Goal: Task Accomplishment & Management: Manage account settings

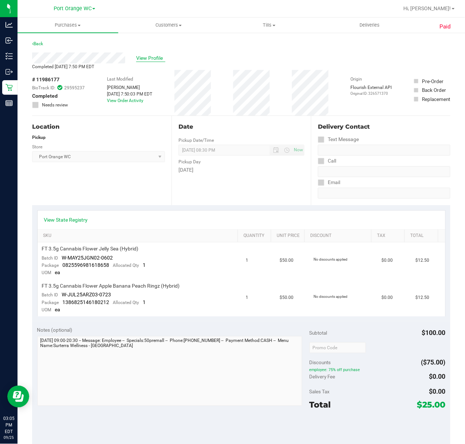
click at [146, 57] on span "View Profile" at bounding box center [150, 58] width 29 height 8
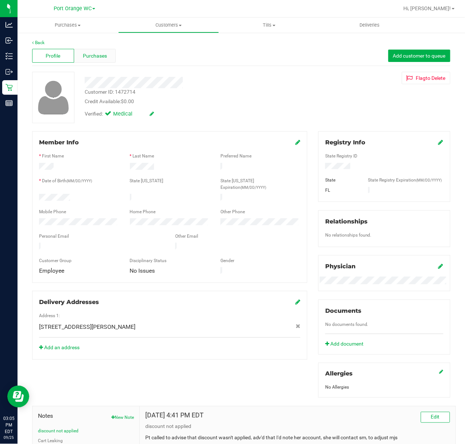
click at [105, 52] on span "Purchases" at bounding box center [95, 56] width 24 height 8
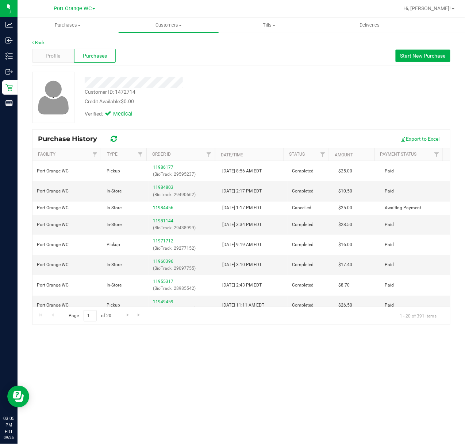
click at [339, 354] on div "Purchases Summary of purchases Fulfillment All purchases Customers All customer…" at bounding box center [241, 231] width 447 height 427
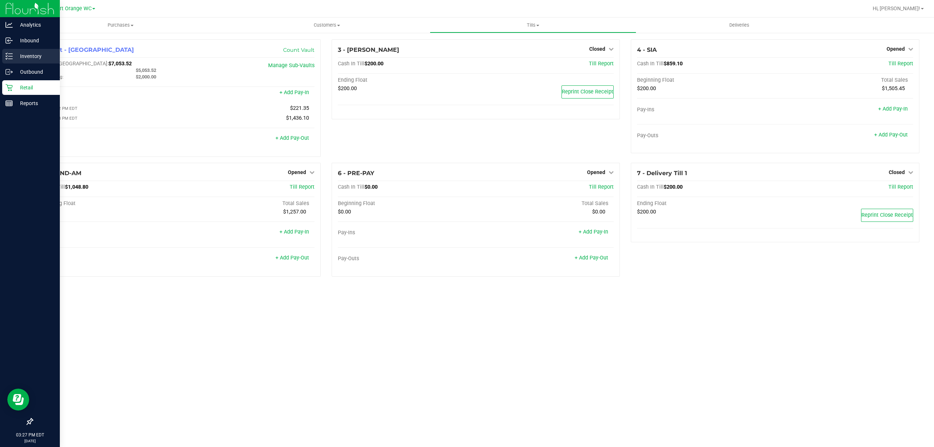
click at [5, 60] on div "Inventory" at bounding box center [31, 56] width 58 height 15
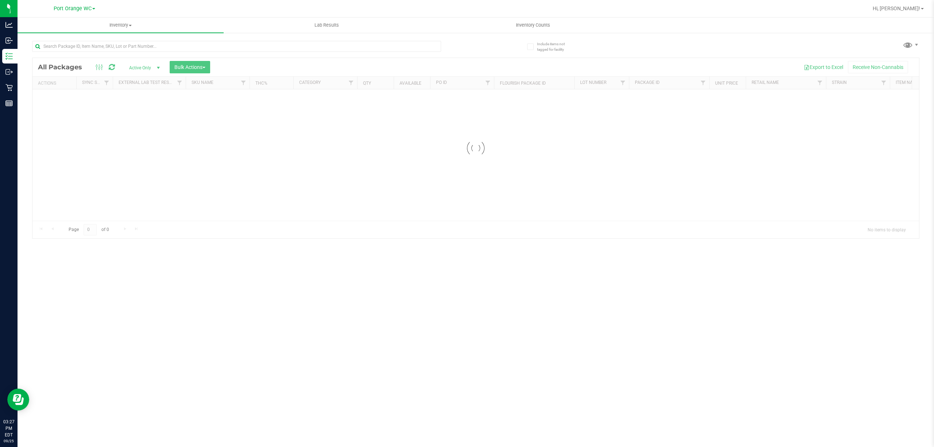
drag, startPoint x: 303, startPoint y: 53, endPoint x: 308, endPoint y: 40, distance: 14.3
click at [306, 46] on div at bounding box center [236, 49] width 409 height 17
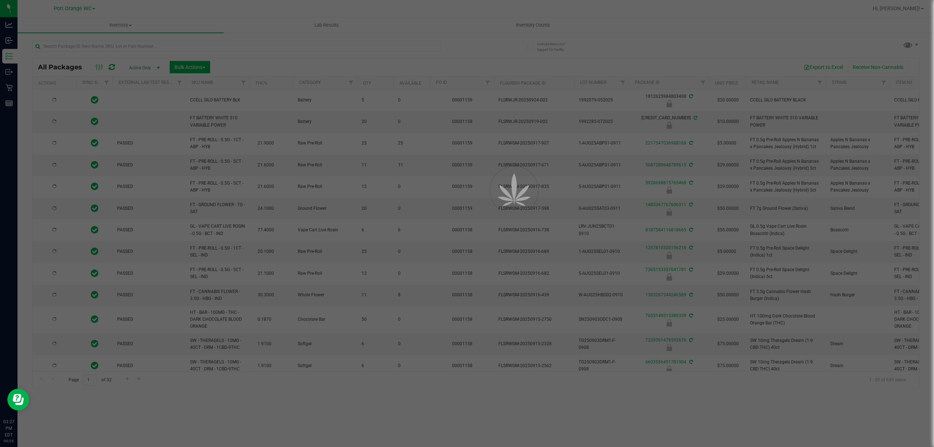
click at [304, 47] on div at bounding box center [467, 223] width 934 height 447
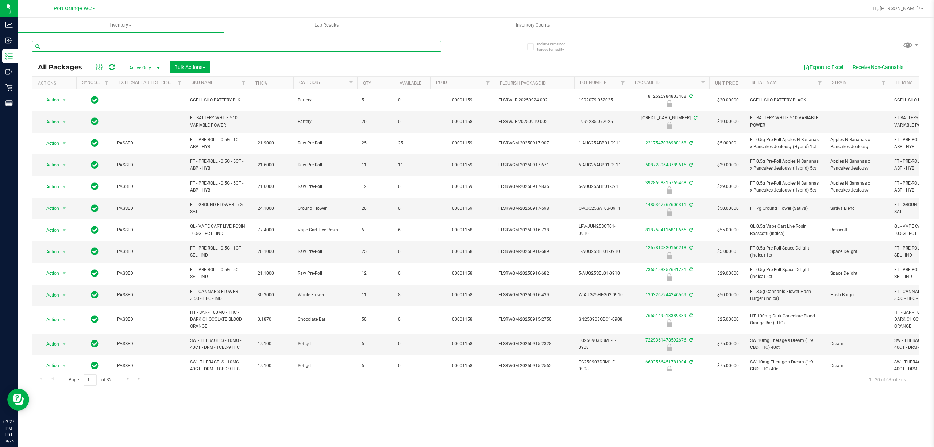
click at [304, 45] on input "text" at bounding box center [236, 46] width 409 height 11
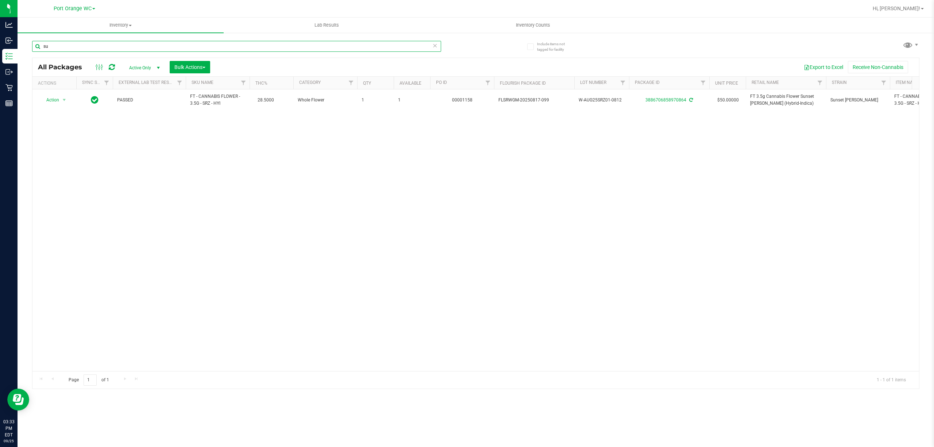
type input "s"
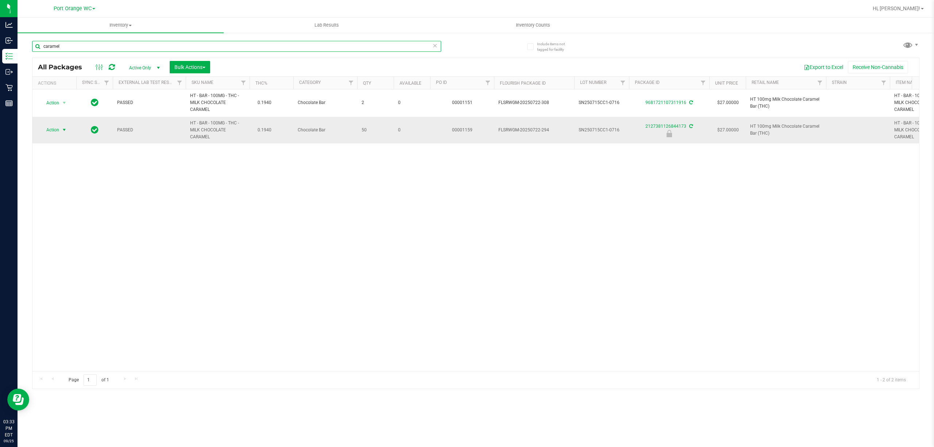
type input "caramel"
click at [64, 132] on span "select" at bounding box center [64, 130] width 6 height 6
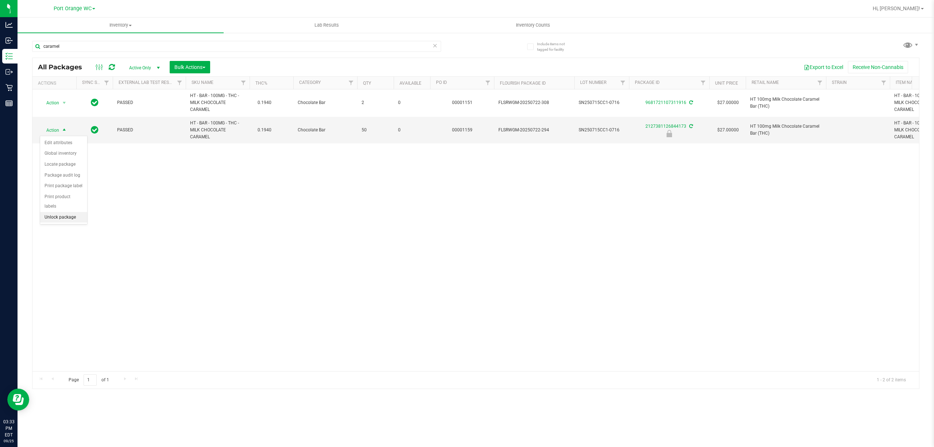
click at [62, 222] on li "Unlock package" at bounding box center [63, 217] width 47 height 11
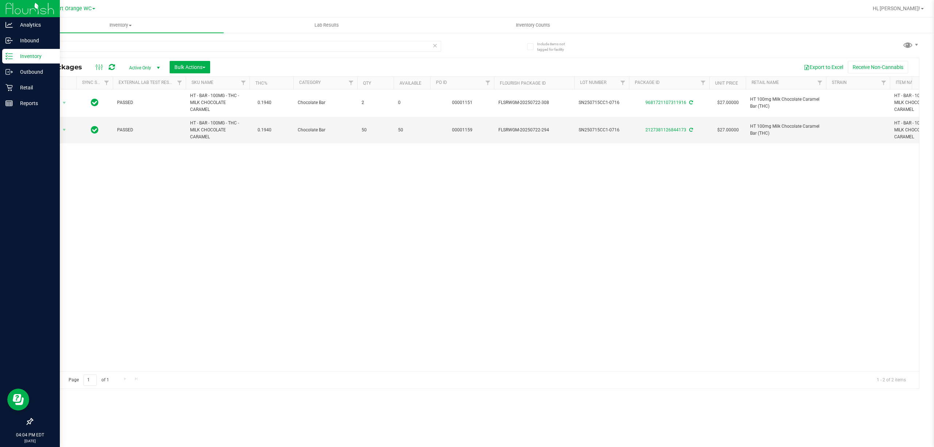
click at [0, 378] on div at bounding box center [30, 263] width 60 height 303
click at [26, 88] on p "Retail" at bounding box center [35, 87] width 44 height 9
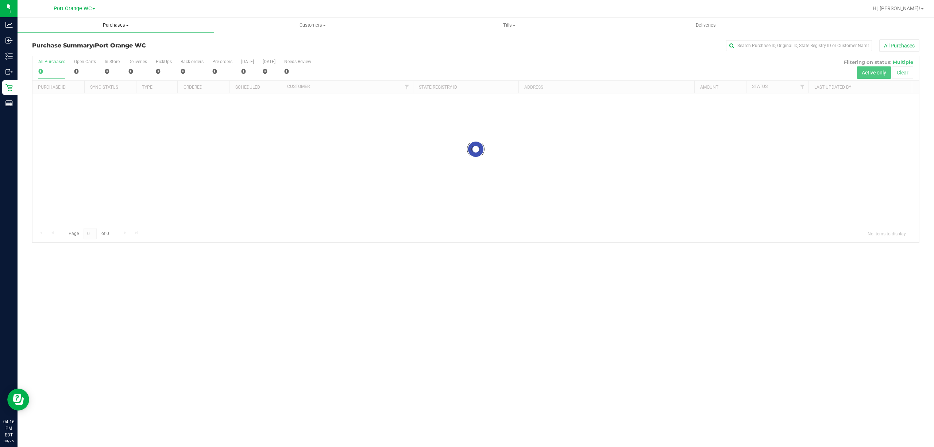
click at [120, 25] on span "Purchases" at bounding box center [116, 25] width 197 height 7
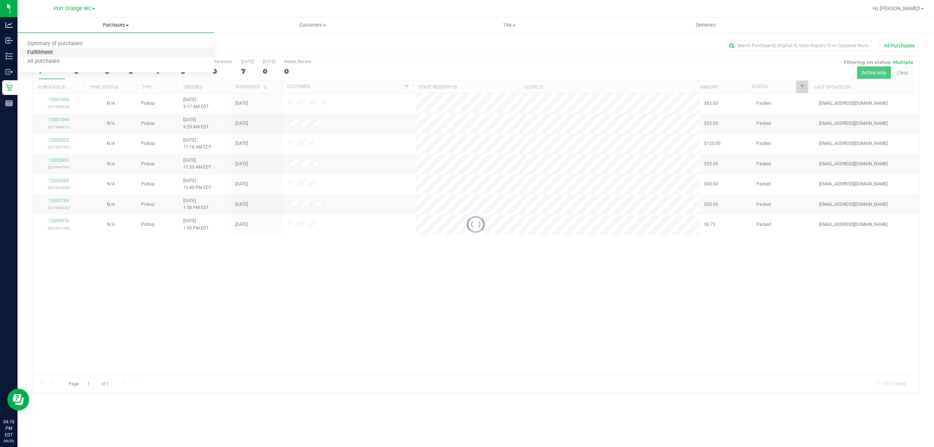
click at [44, 51] on span "Fulfillment" at bounding box center [40, 53] width 45 height 6
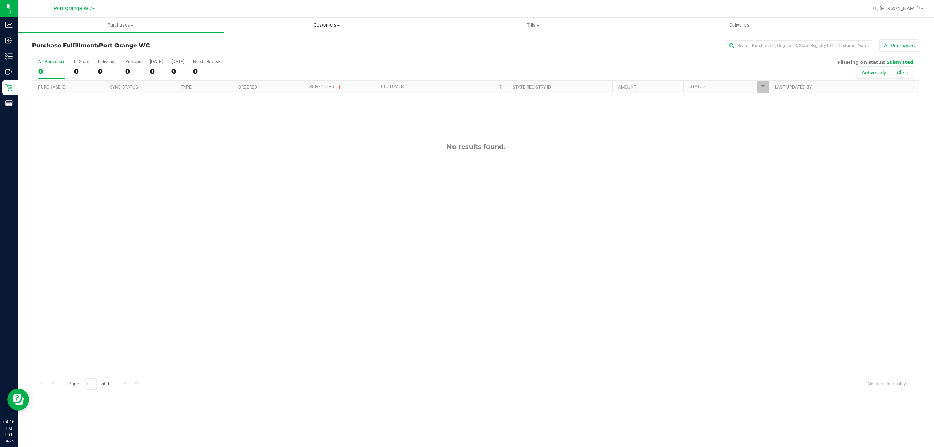
click at [332, 23] on span "Customers" at bounding box center [326, 25] width 205 height 7
click at [276, 43] on li "All customers" at bounding box center [327, 44] width 206 height 9
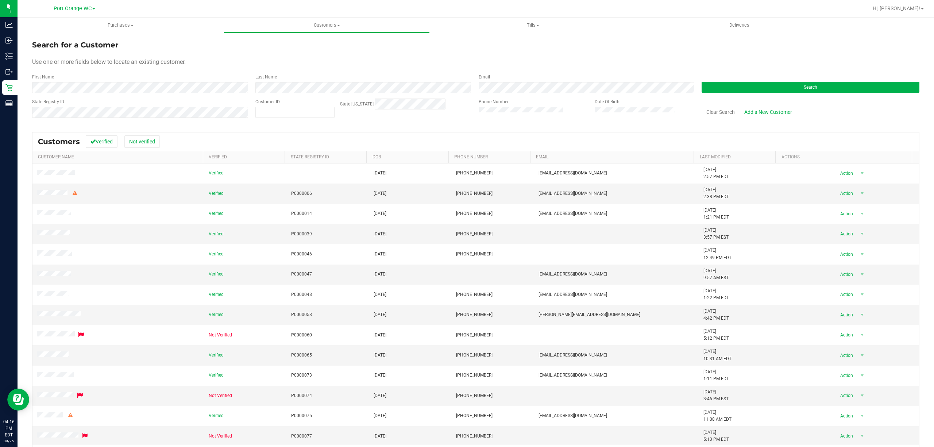
click at [7, 388] on button "Open Resource Center" at bounding box center [18, 399] width 22 height 22
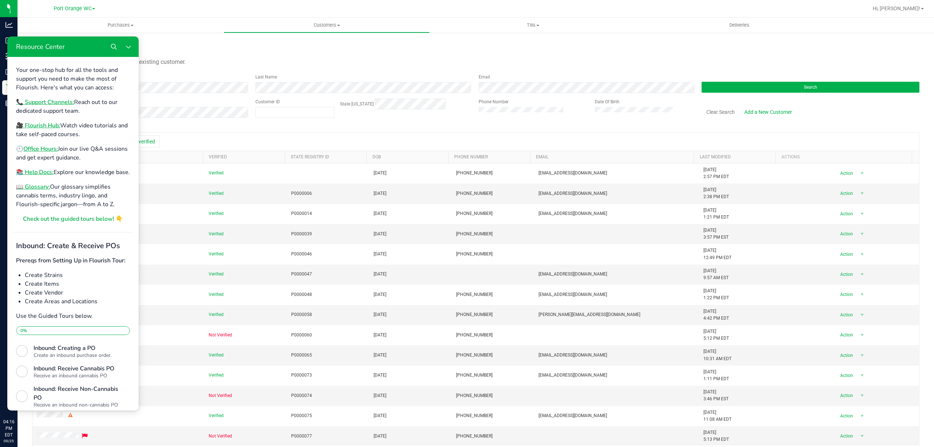
drag, startPoint x: 402, startPoint y: 40, endPoint x: 395, endPoint y: 44, distance: 7.6
click at [400, 41] on div "Search for a Customer" at bounding box center [475, 44] width 887 height 11
drag, startPoint x: 327, startPoint y: 55, endPoint x: 315, endPoint y: 72, distance: 21.0
click at [314, 73] on form "Search for a Customer Use one or more fields below to locate an existing custom…" at bounding box center [475, 81] width 887 height 85
click at [290, 93] on form "Search for a Customer Use one or more fields below to locate an existing custom…" at bounding box center [475, 81] width 887 height 85
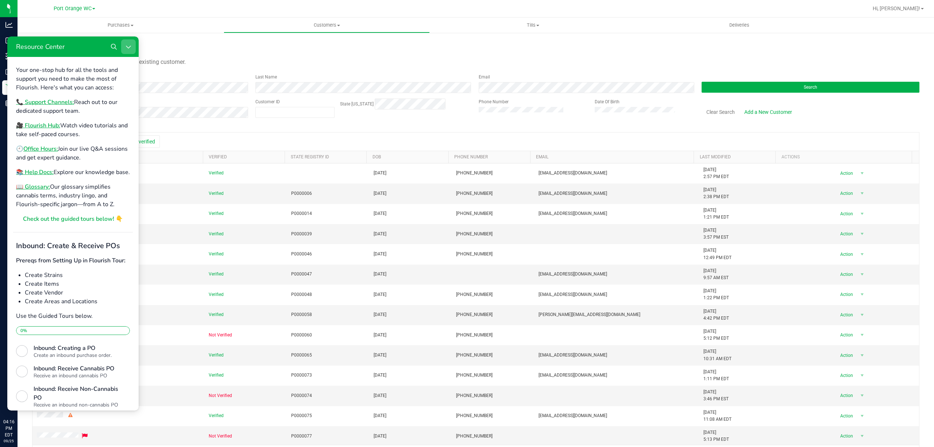
click at [132, 44] on button "Close Resource Center" at bounding box center [128, 46] width 15 height 15
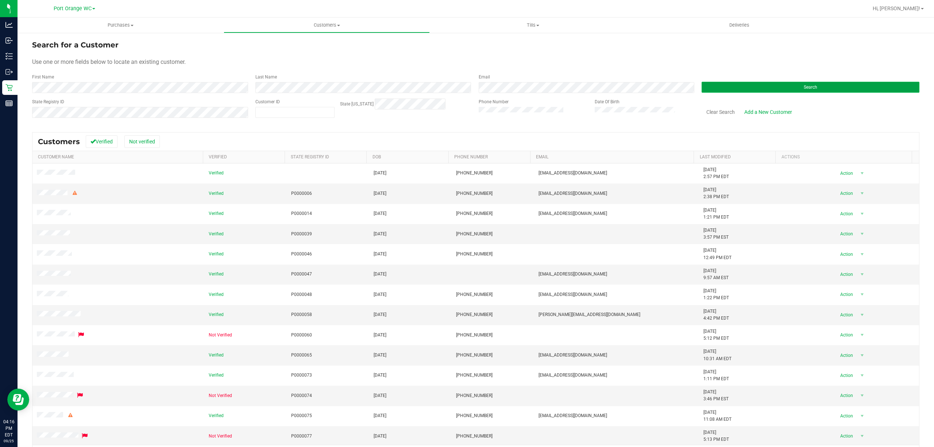
click at [810, 86] on span "Search" at bounding box center [809, 87] width 13 height 5
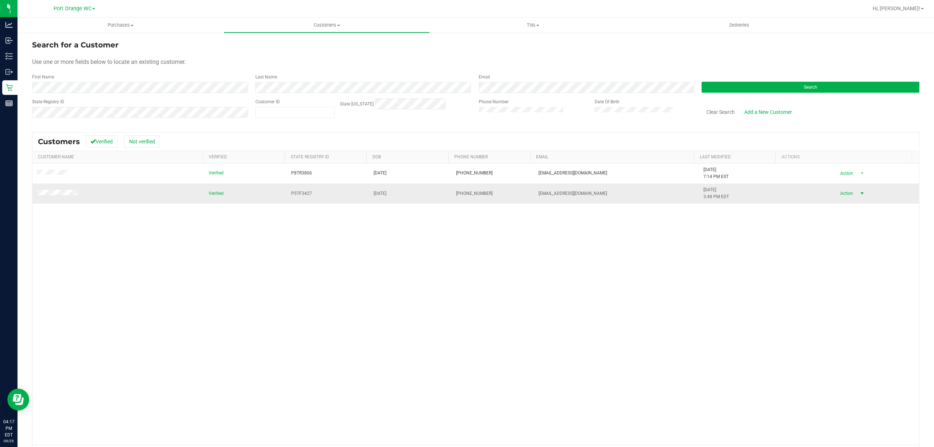
click at [857, 193] on span "select" at bounding box center [861, 193] width 9 height 10
click at [838, 219] on li "Create new purchase" at bounding box center [845, 217] width 50 height 11
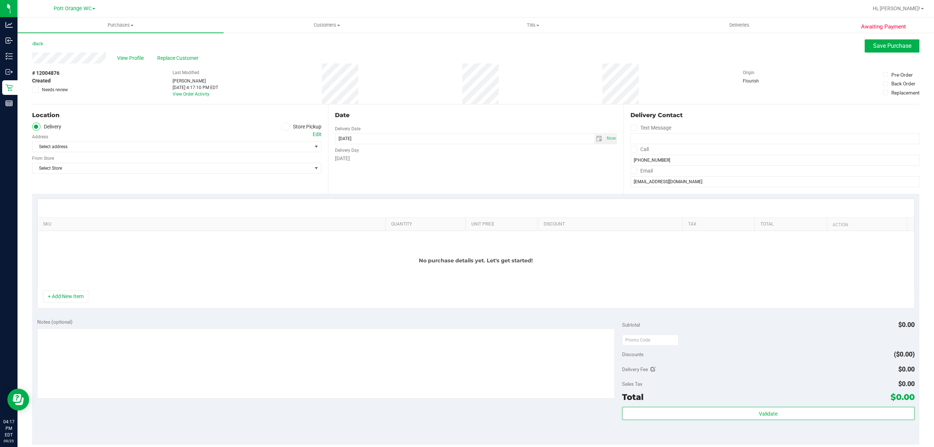
click at [283, 127] on icon at bounding box center [285, 127] width 4 height 0
click at [0, 0] on input "Store Pickup" at bounding box center [0, 0] width 0 height 0
click at [93, 144] on span "Select Store" at bounding box center [171, 147] width 279 height 10
click at [54, 210] on li "Port Orange WC" at bounding box center [175, 204] width 286 height 11
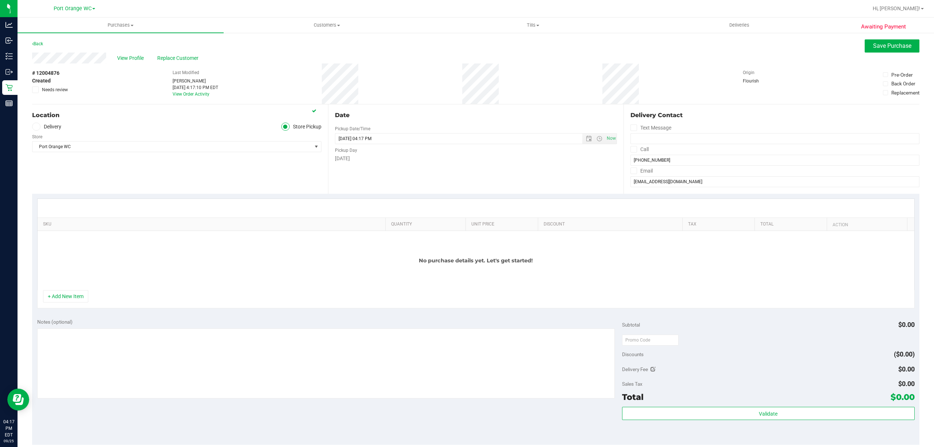
click at [154, 168] on div "Location Delivery Store Pickup Store Port Orange WC Select Store Bonita Springs…" at bounding box center [180, 148] width 296 height 89
click at [73, 295] on button "+ Add New Item" at bounding box center [65, 296] width 45 height 12
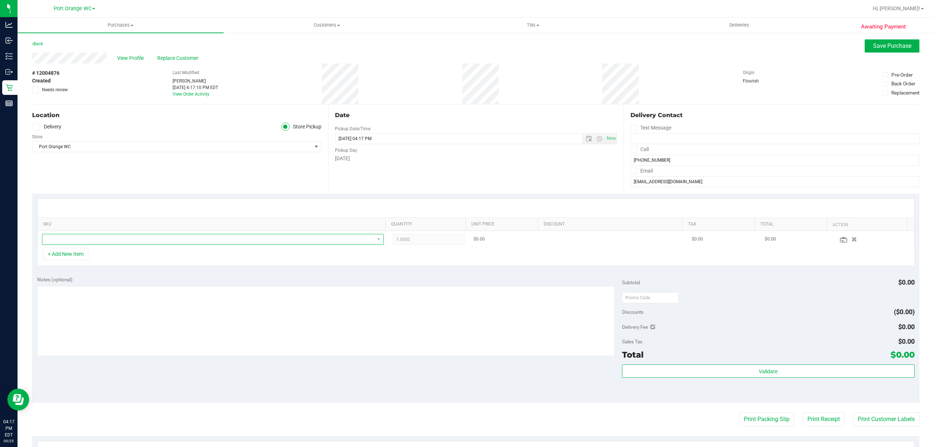
click at [146, 242] on span "NO DATA FOUND" at bounding box center [208, 239] width 332 height 10
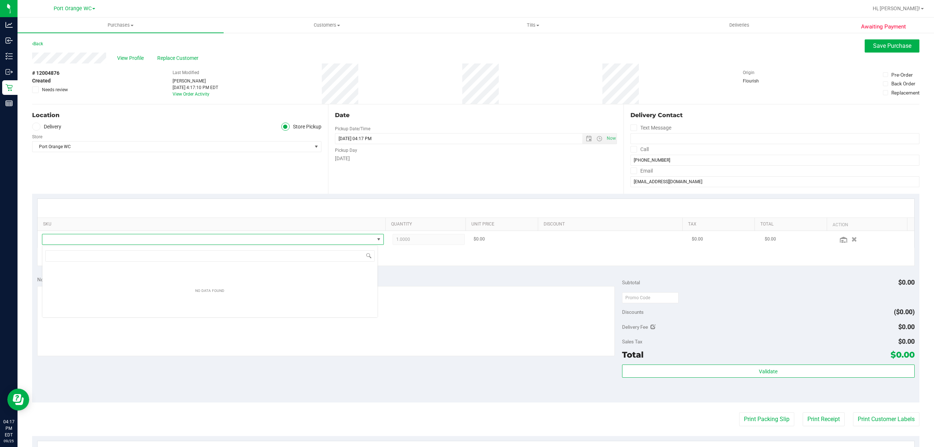
scroll to position [11, 336]
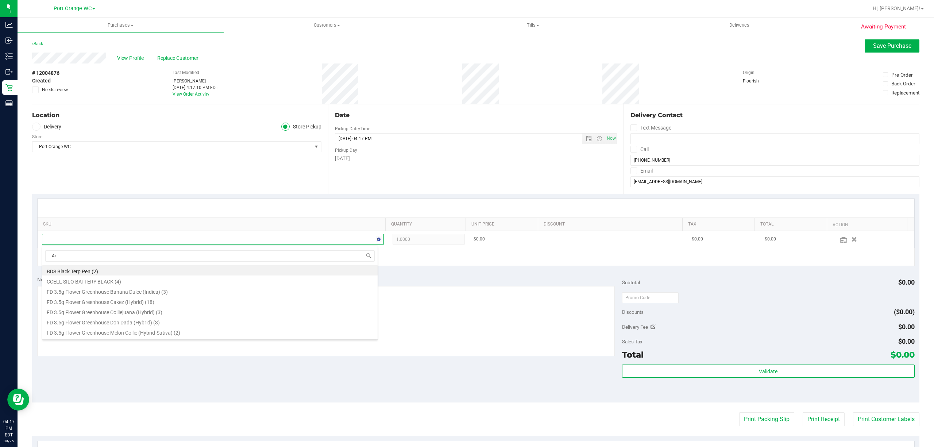
type input "Arz"
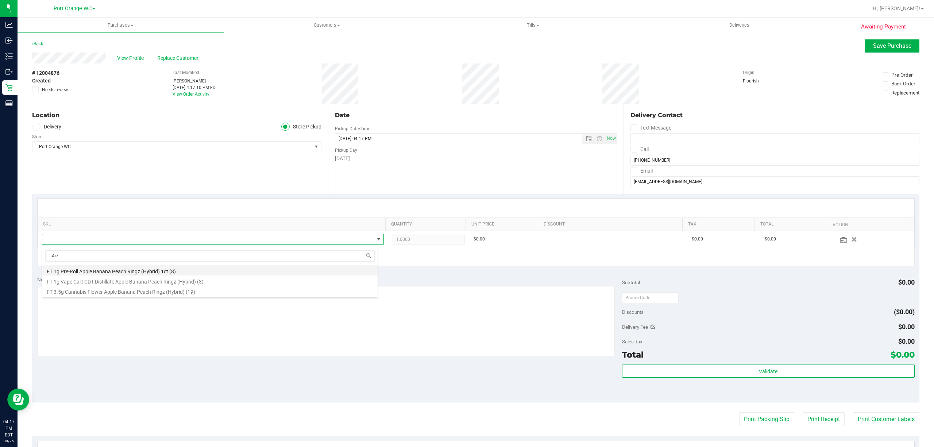
click at [163, 271] on li "FT 1g Pre-Roll Apple Banana Peach Ringz (Hybrid) 1ct (8)" at bounding box center [209, 270] width 335 height 10
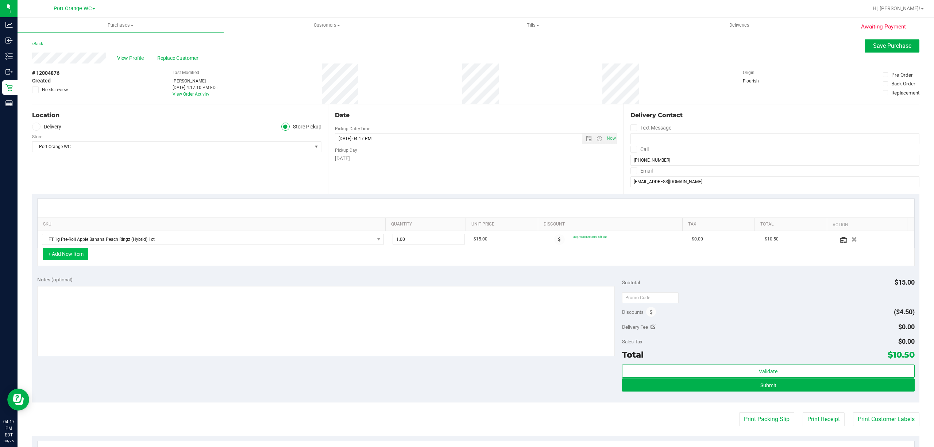
click at [69, 254] on button "+ Add New Item" at bounding box center [65, 254] width 45 height 12
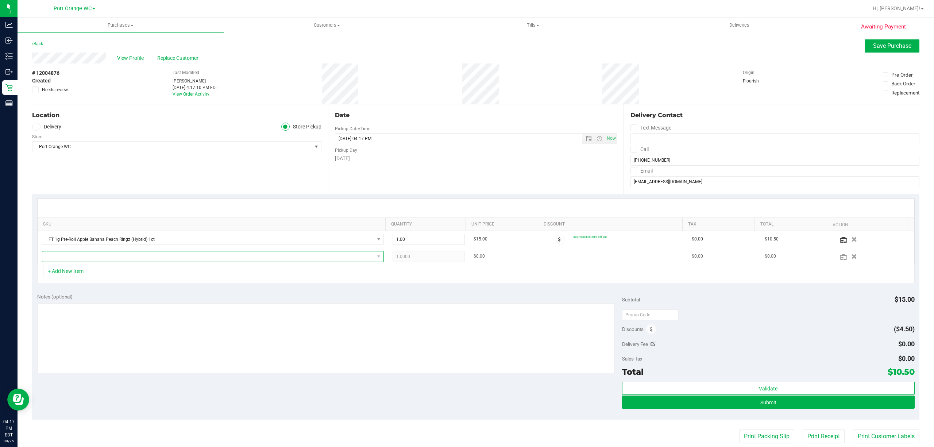
click at [280, 257] on span "NO DATA FOUND" at bounding box center [208, 256] width 332 height 10
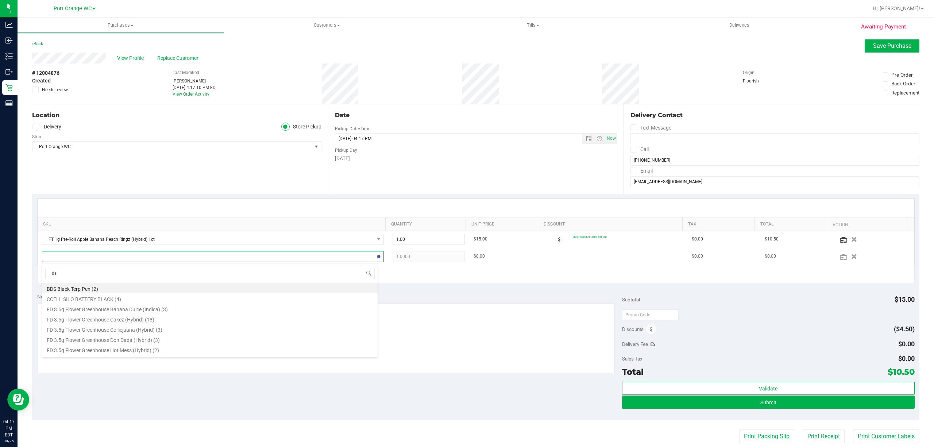
type input "dsc"
click at [117, 300] on li "FT 1g Pre-Roll Deluxe Sugar Cane (Indica) 1ct (18)" at bounding box center [209, 298] width 335 height 10
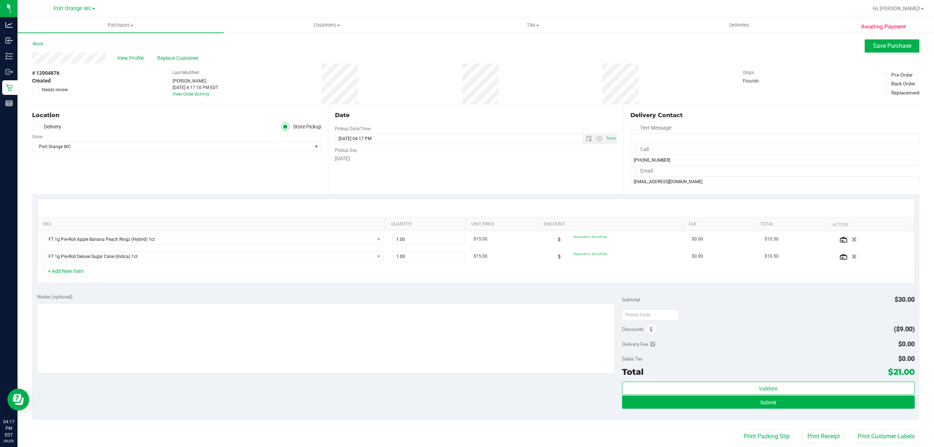
click at [540, 290] on div "Notes (optional) Subtotal $30.00 Discounts ($9.00) Delivery Fee $0.00 Sales Tax…" at bounding box center [475, 353] width 887 height 131
click at [851, 238] on icon "button" at bounding box center [854, 238] width 6 height 5
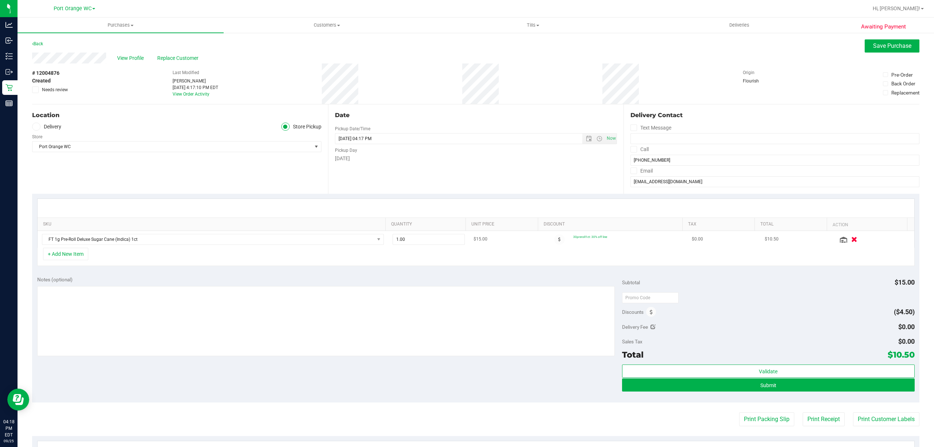
click at [848, 240] on button "button" at bounding box center [854, 239] width 12 height 8
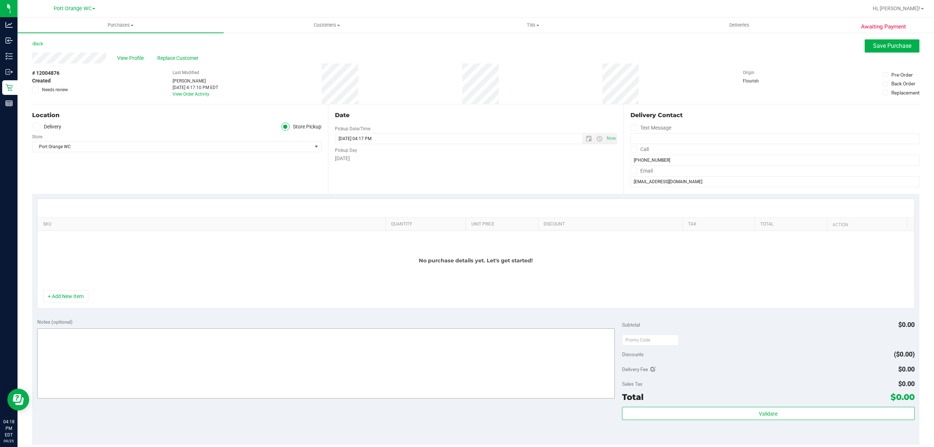
click at [60, 292] on button "+ Add New Item" at bounding box center [65, 296] width 45 height 12
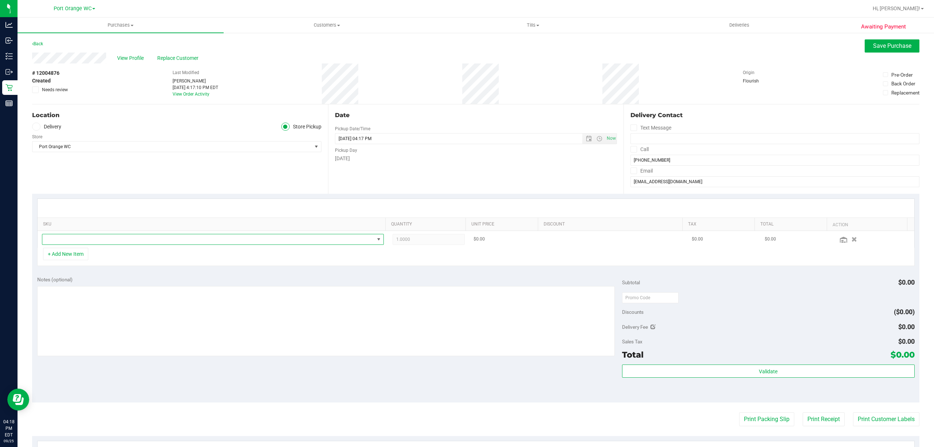
click at [98, 243] on span "NO DATA FOUND" at bounding box center [208, 239] width 332 height 10
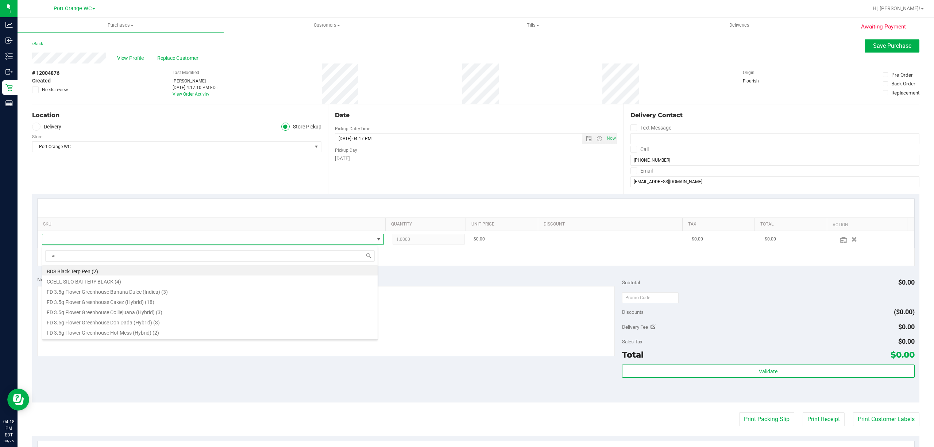
type input "arz"
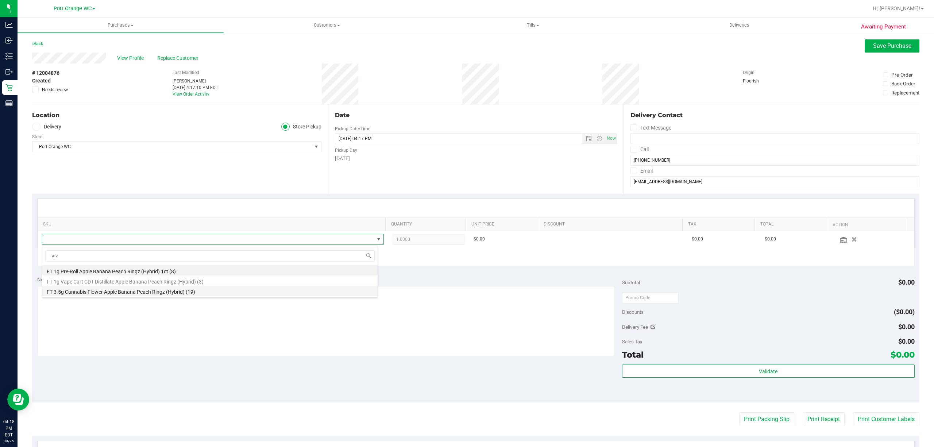
click at [148, 291] on li "FT 3.5g Cannabis Flower Apple Banana Peach Ringz (Hybrid) (19)" at bounding box center [209, 291] width 335 height 10
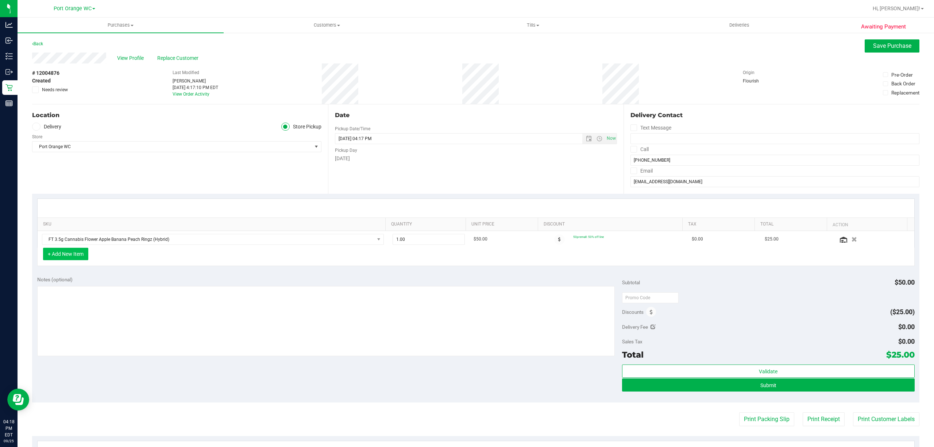
click at [69, 255] on button "+ Add New Item" at bounding box center [65, 254] width 45 height 12
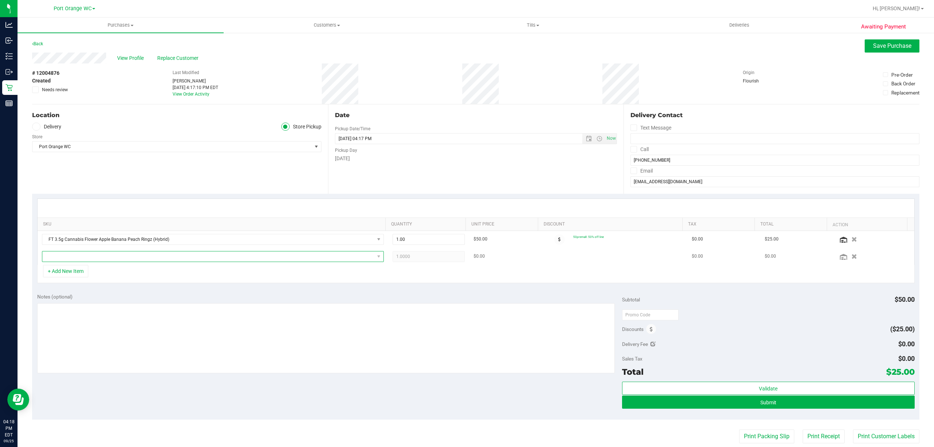
click at [81, 259] on span "NO DATA FOUND" at bounding box center [208, 256] width 332 height 10
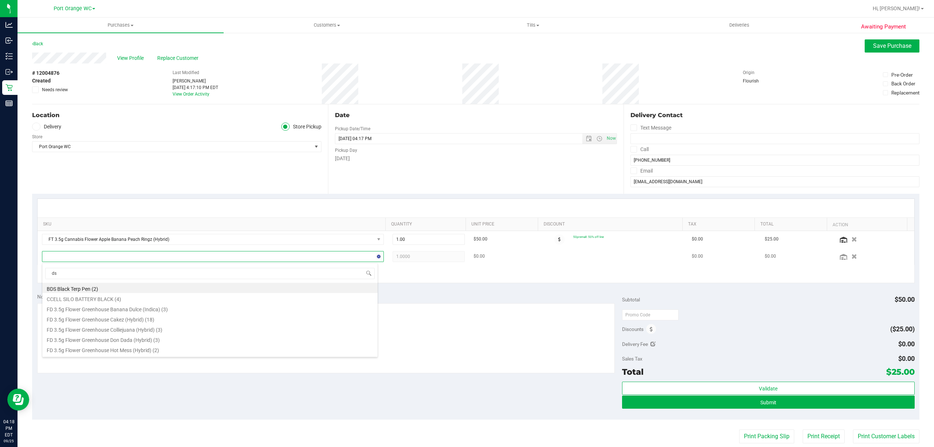
type input "dsc"
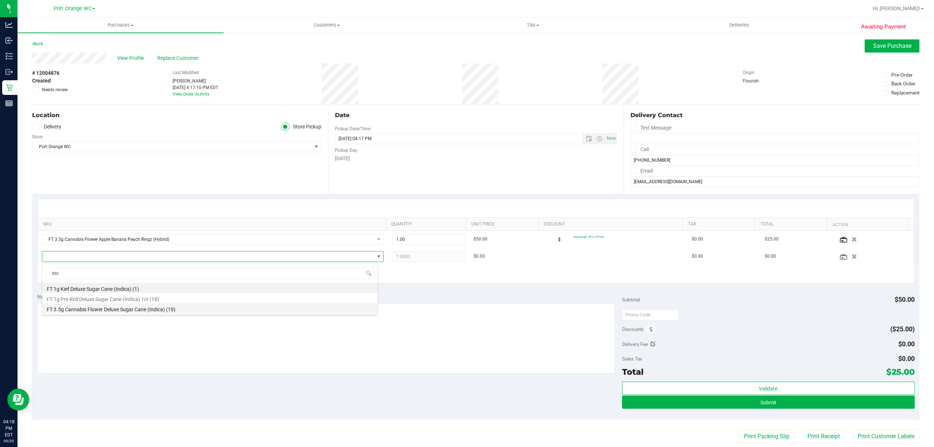
click at [101, 310] on li "FT 3.5g Cannabis Flower Deluxe Sugar Cane (Indica) (19)" at bounding box center [209, 308] width 335 height 10
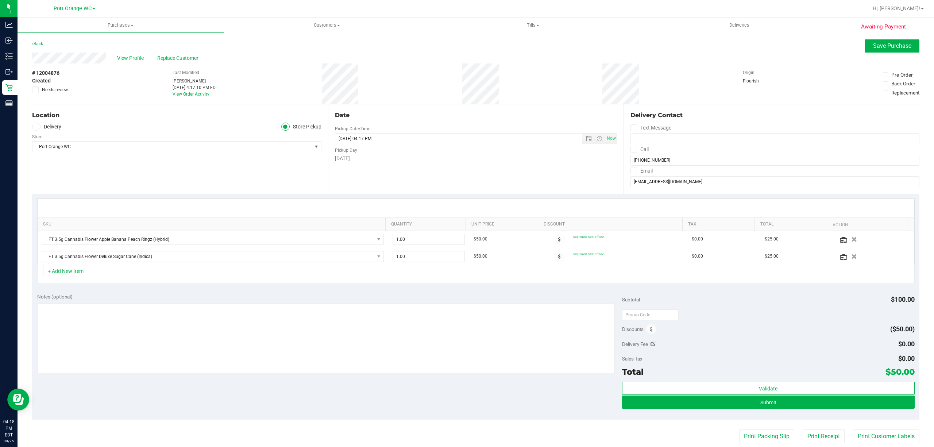
click at [216, 303] on div "Notes (optional)" at bounding box center [329, 334] width 585 height 82
click at [61, 270] on button "+ Add New Item" at bounding box center [65, 271] width 45 height 12
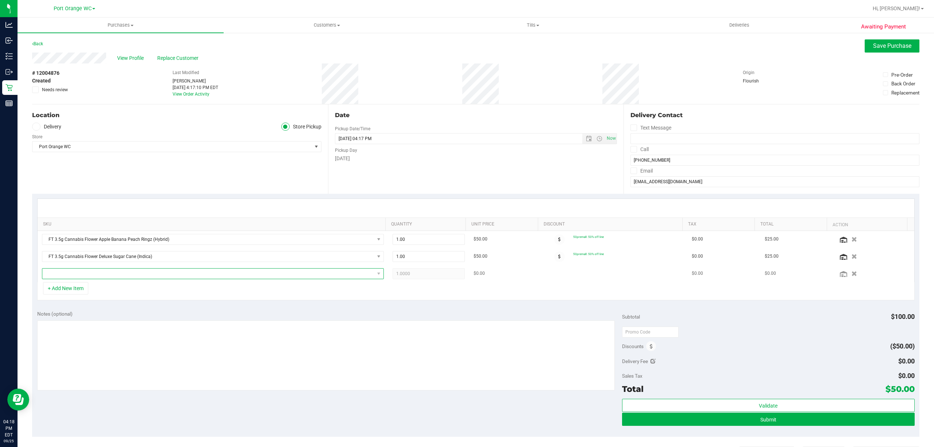
click at [86, 273] on span "NO DATA FOUND" at bounding box center [208, 273] width 332 height 10
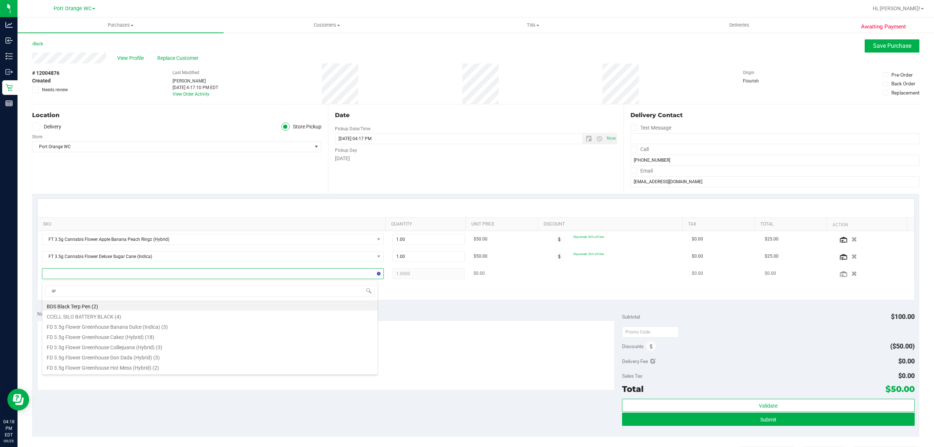
type input "arz"
click at [97, 307] on li "FT 1g Pre-Roll Apple Banana Peach Ringz (Hybrid) 1ct (8)" at bounding box center [209, 305] width 335 height 10
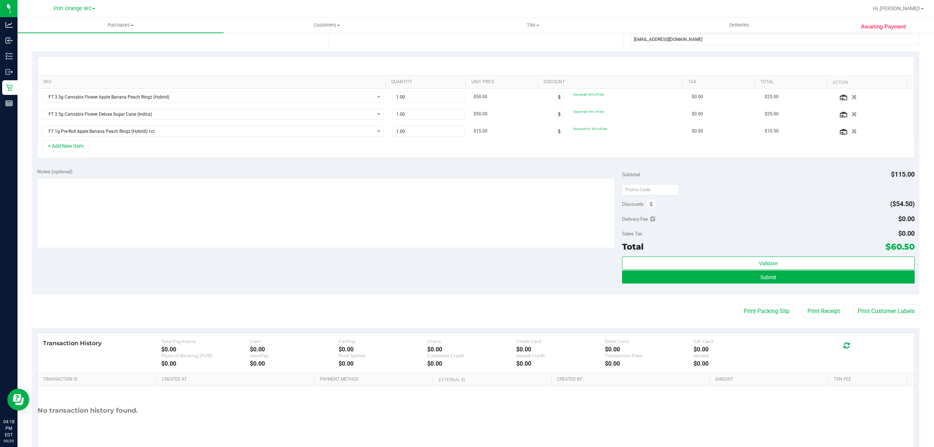
scroll to position [146, 0]
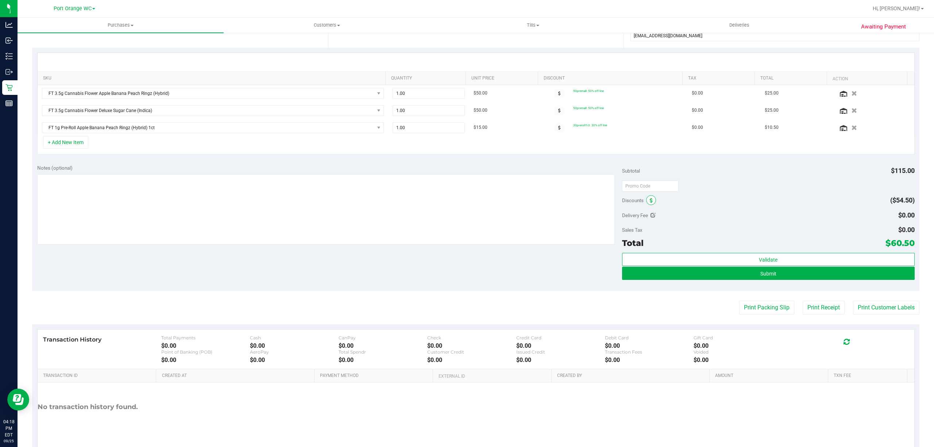
click at [646, 203] on span at bounding box center [651, 200] width 10 height 10
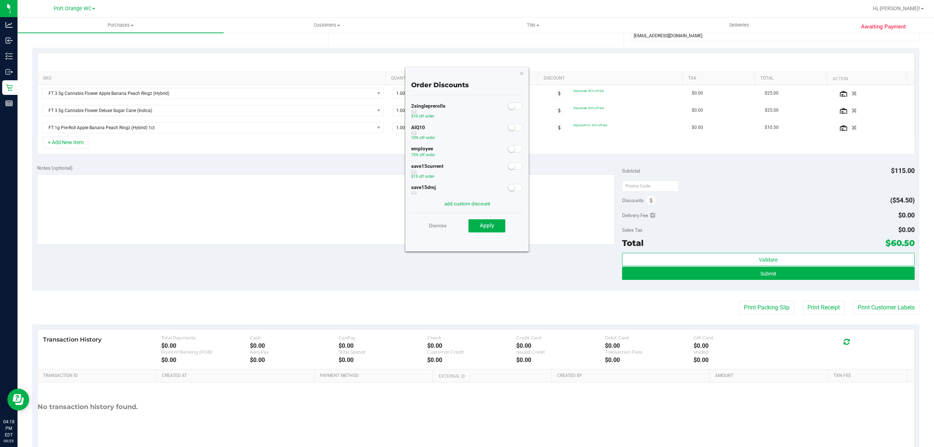
click at [508, 126] on small at bounding box center [511, 127] width 7 height 7
click at [492, 225] on span "Apply" at bounding box center [487, 225] width 14 height 7
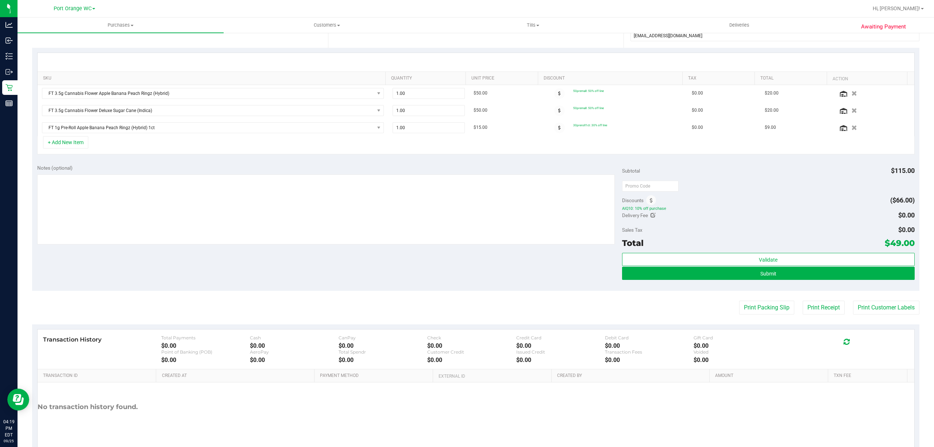
scroll to position [97, 0]
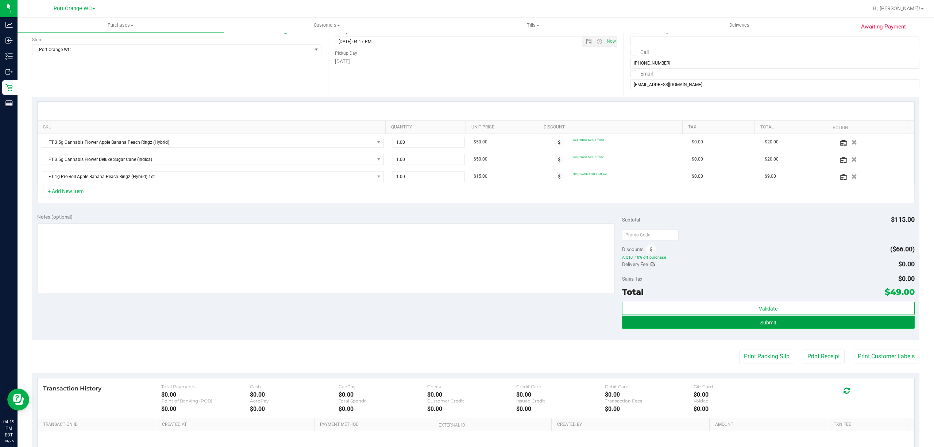
click at [765, 324] on span "Submit" at bounding box center [768, 323] width 16 height 6
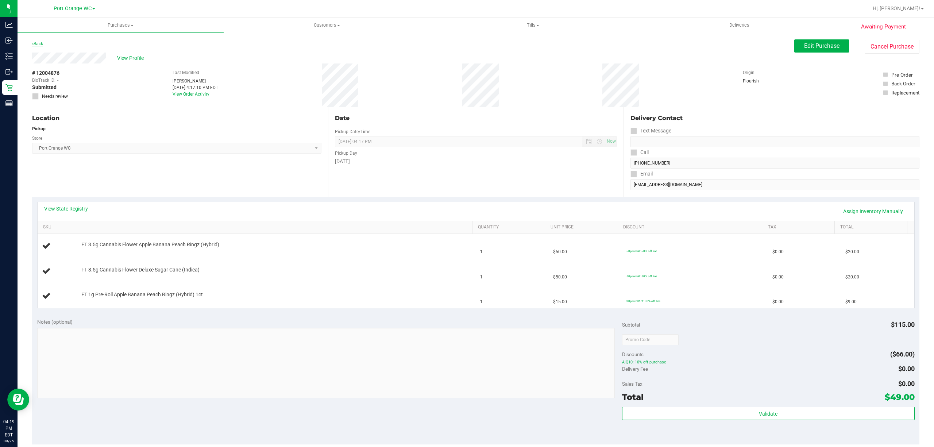
click at [35, 42] on link "Back" at bounding box center [37, 43] width 11 height 5
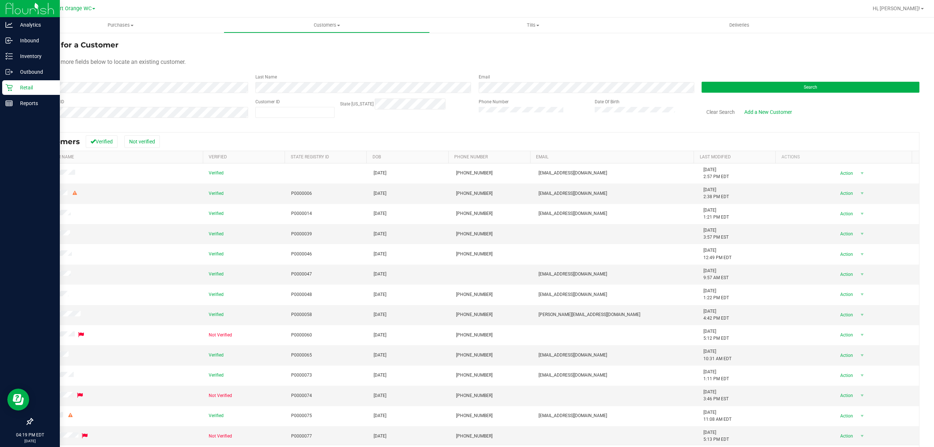
click at [27, 88] on p "Retail" at bounding box center [35, 87] width 44 height 9
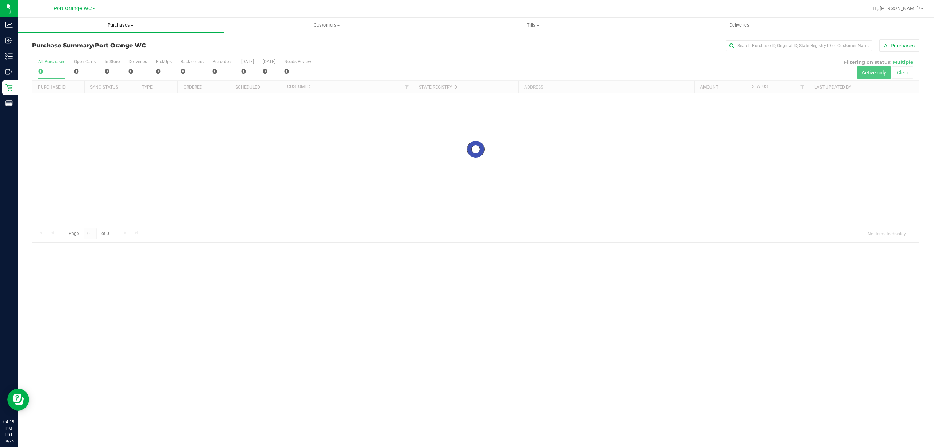
click at [116, 24] on span "Purchases" at bounding box center [121, 25] width 206 height 7
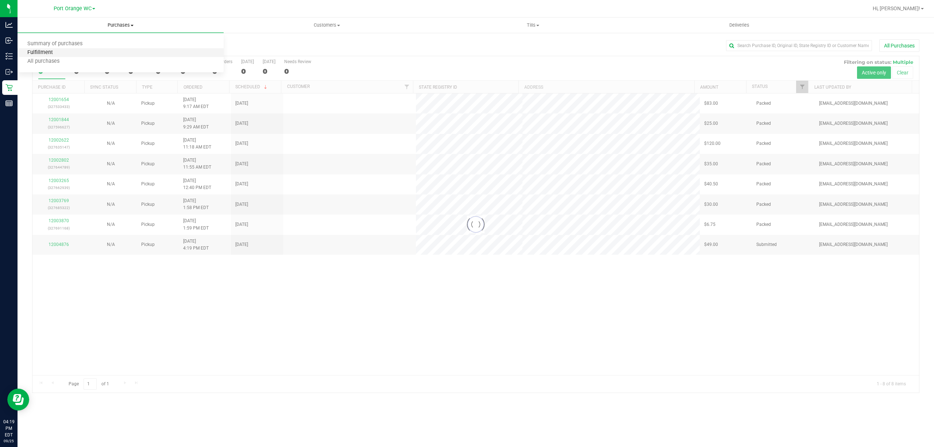
click at [46, 54] on span "Fulfillment" at bounding box center [40, 53] width 45 height 6
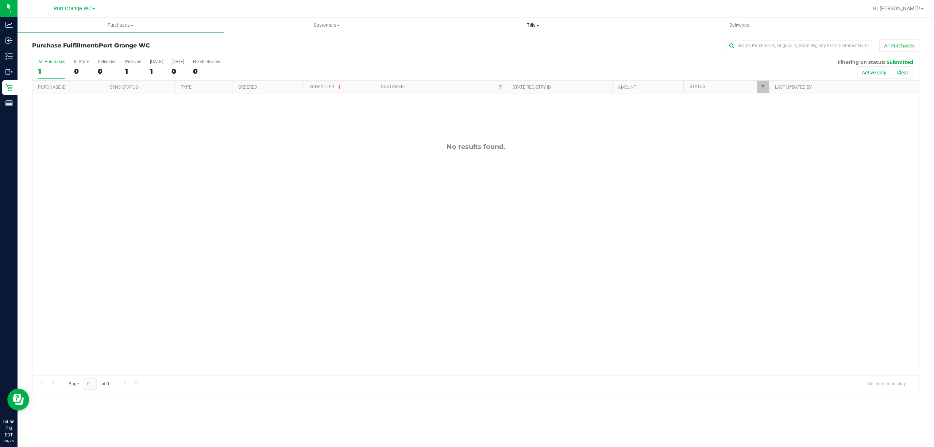
click at [536, 25] on span "Tills" at bounding box center [532, 25] width 205 height 7
click at [443, 41] on span "Manage tills" at bounding box center [454, 44] width 49 height 6
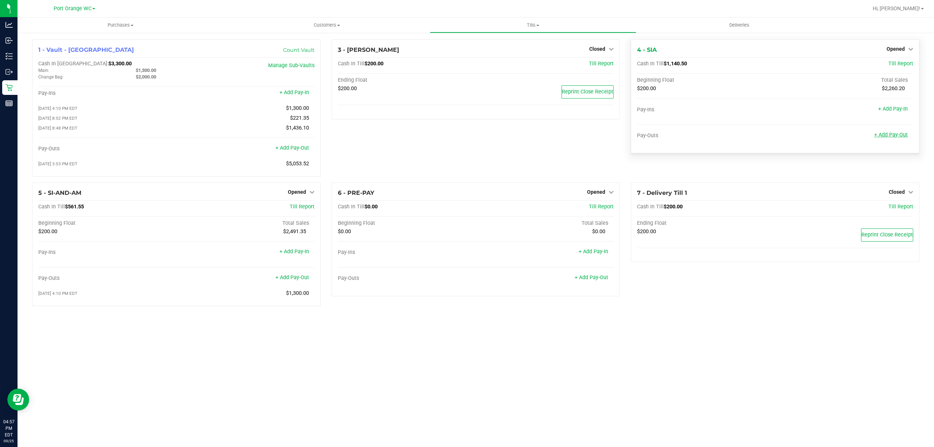
click at [883, 134] on link "+ Add Pay-Out" at bounding box center [891, 135] width 34 height 6
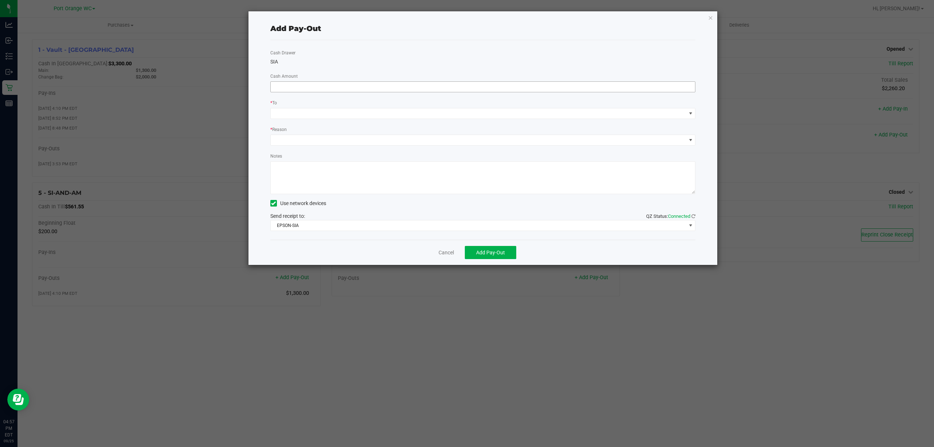
click at [371, 89] on input at bounding box center [483, 87] width 425 height 10
type input "$900.00"
click at [334, 119] on span at bounding box center [482, 113] width 425 height 11
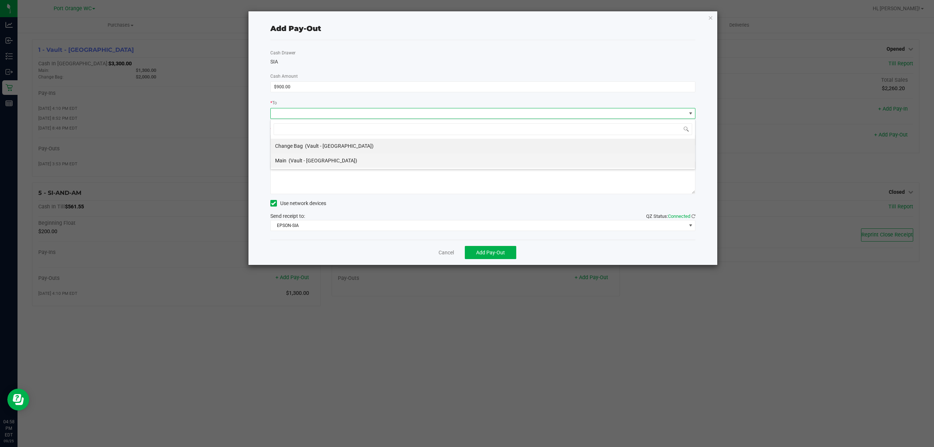
click at [301, 162] on span "(Vault - Port Orange)" at bounding box center [323, 161] width 69 height 6
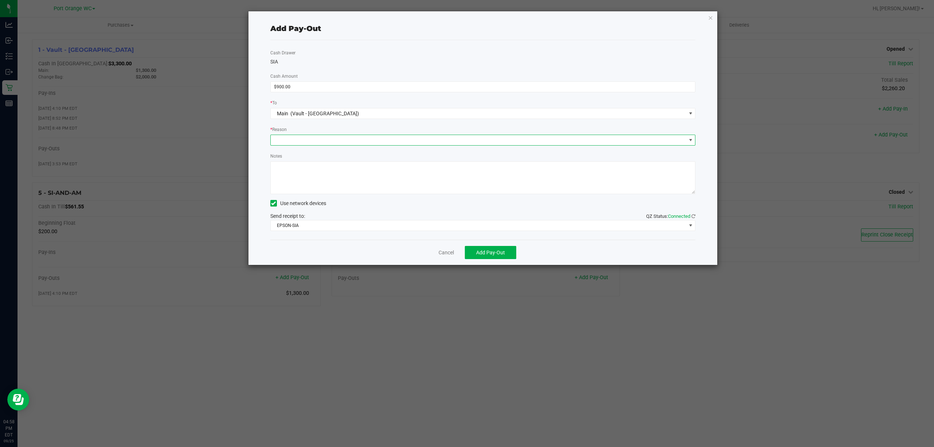
drag, startPoint x: 318, startPoint y: 143, endPoint x: 322, endPoint y: 140, distance: 5.0
click at [322, 140] on span at bounding box center [478, 140] width 415 height 10
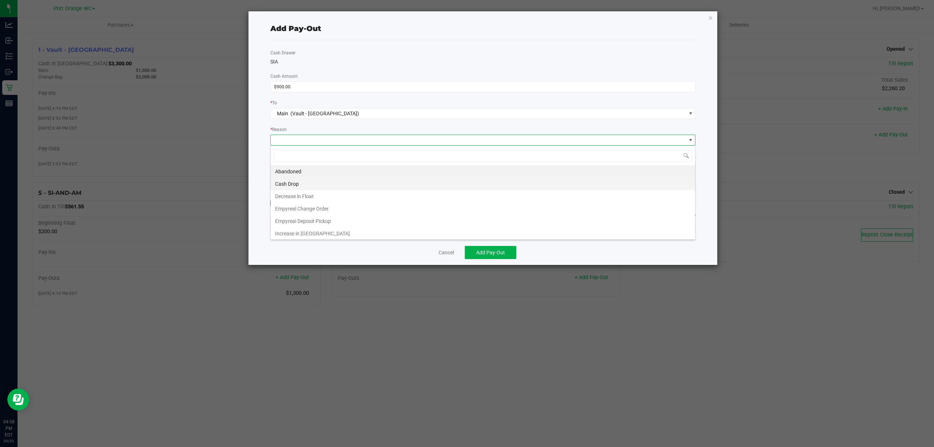
click at [292, 179] on li "Cash Drop" at bounding box center [483, 184] width 424 height 12
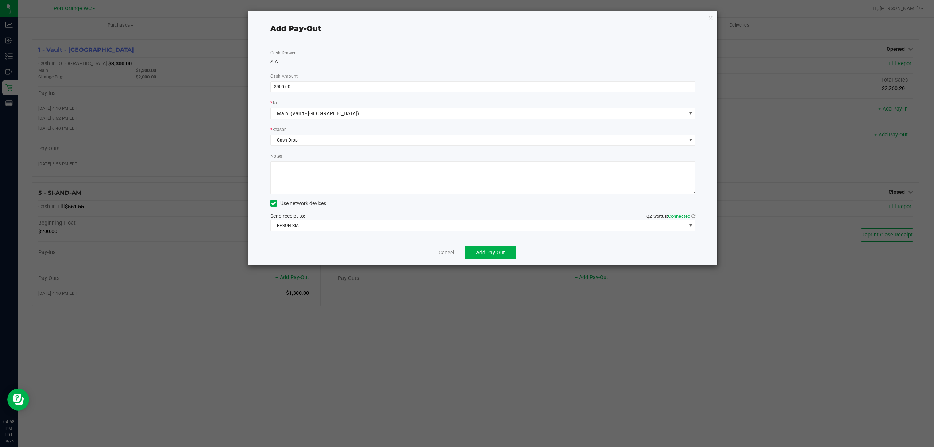
click at [303, 170] on textarea "Notes" at bounding box center [482, 177] width 425 height 33
type textarea "JJB"
click at [510, 247] on button "Add Pay-Out" at bounding box center [490, 252] width 51 height 13
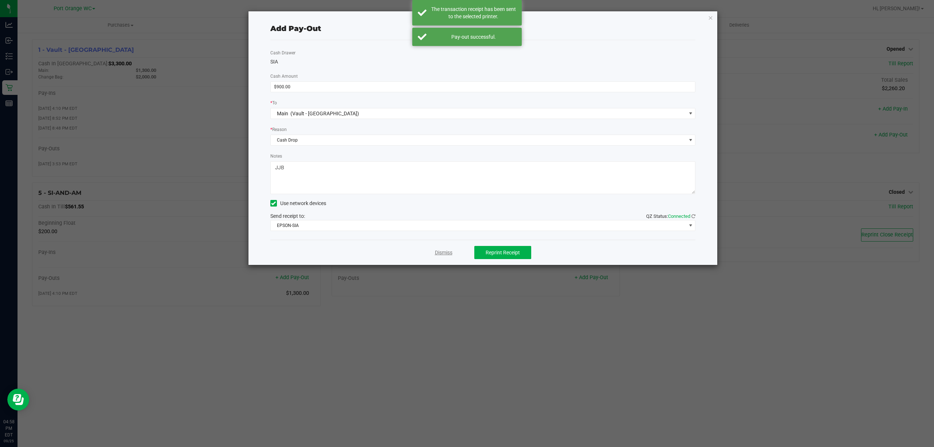
click at [444, 251] on link "Dismiss" at bounding box center [444, 253] width 18 height 8
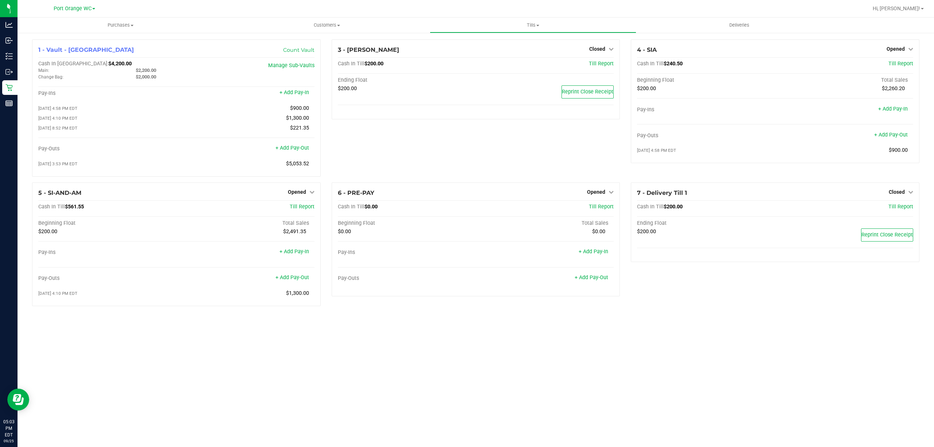
click at [236, 332] on div "Purchases Summary of purchases Fulfillment All purchases Customers All customer…" at bounding box center [476, 232] width 916 height 429
click at [546, 336] on div "Purchases Summary of purchases Fulfillment All purchases Customers All customer…" at bounding box center [476, 232] width 916 height 429
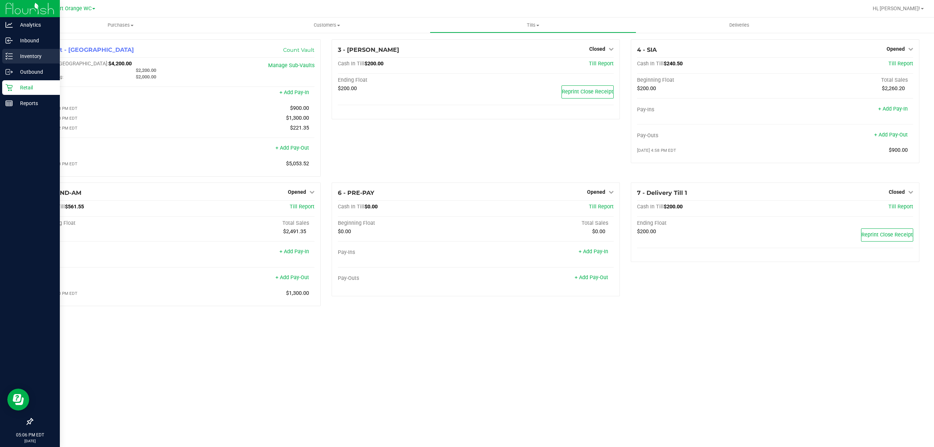
click at [27, 54] on p "Inventory" at bounding box center [35, 56] width 44 height 9
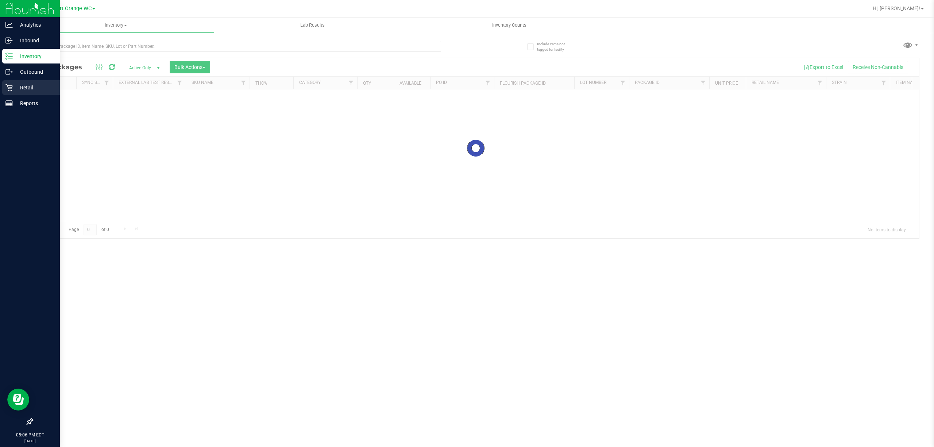
click at [27, 89] on p "Retail" at bounding box center [35, 87] width 44 height 9
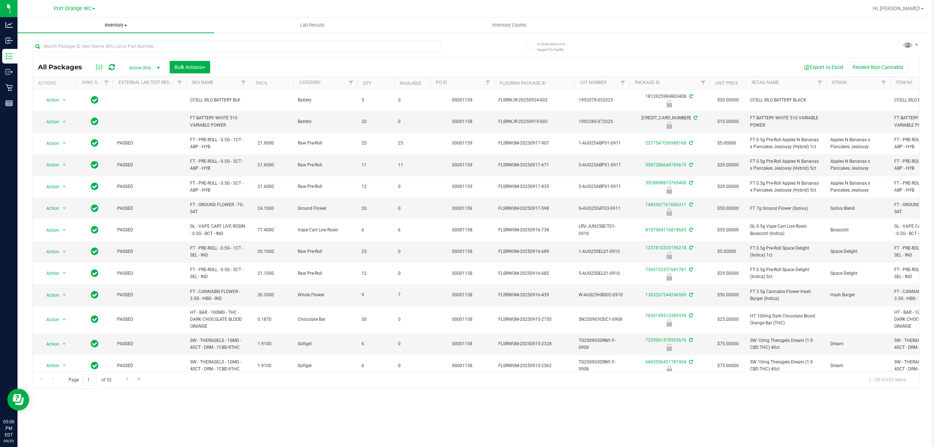
click at [117, 26] on span "Inventory" at bounding box center [116, 25] width 197 height 7
click at [119, 18] on uib-tab-heading "Inventory All packages All inventory Waste log Create inventory From packages F…" at bounding box center [116, 25] width 197 height 15
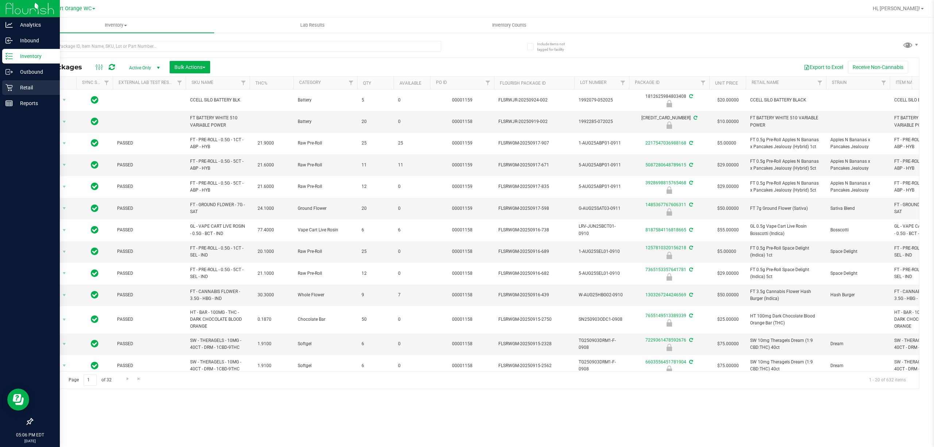
click at [23, 85] on p "Retail" at bounding box center [35, 87] width 44 height 9
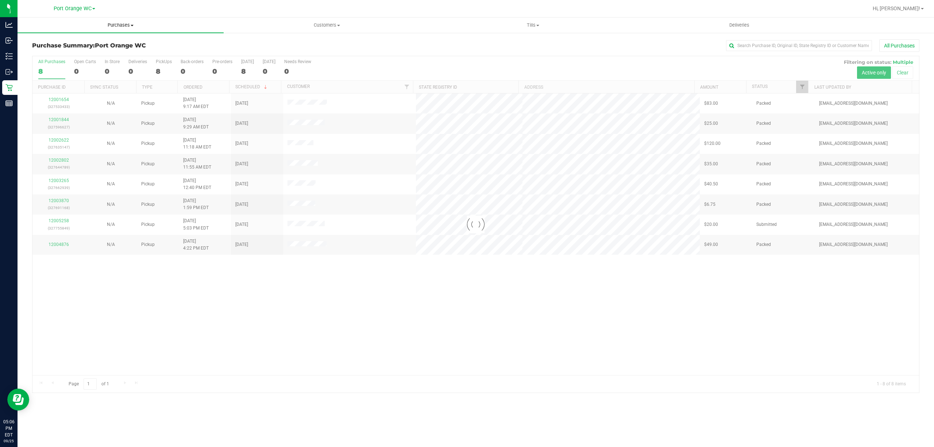
click at [122, 23] on span "Purchases" at bounding box center [121, 25] width 206 height 7
click at [45, 51] on span "Fulfillment" at bounding box center [40, 53] width 45 height 6
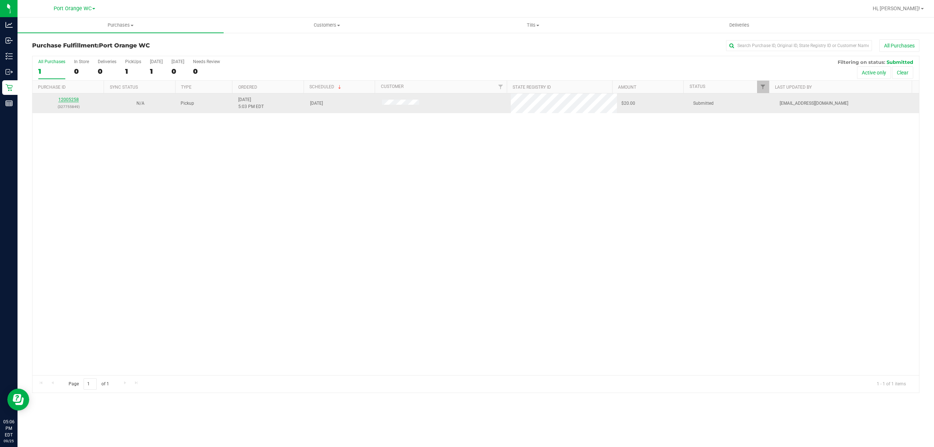
click at [68, 101] on link "12005258" at bounding box center [68, 99] width 20 height 5
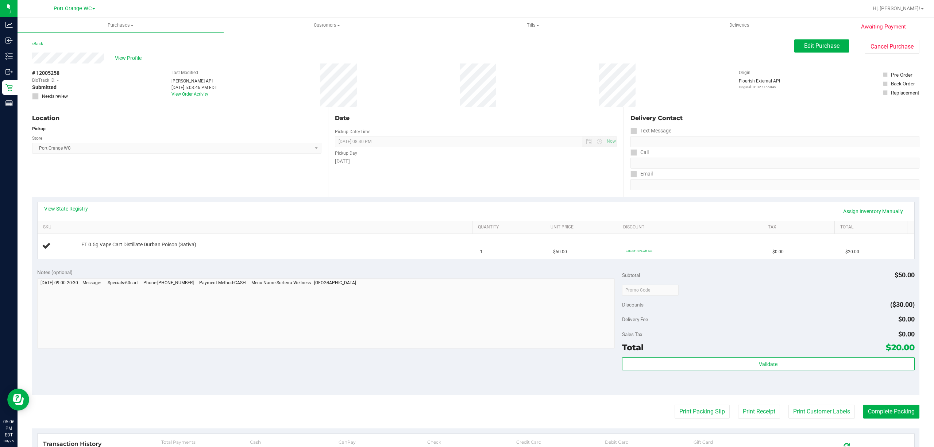
scroll to position [49, 0]
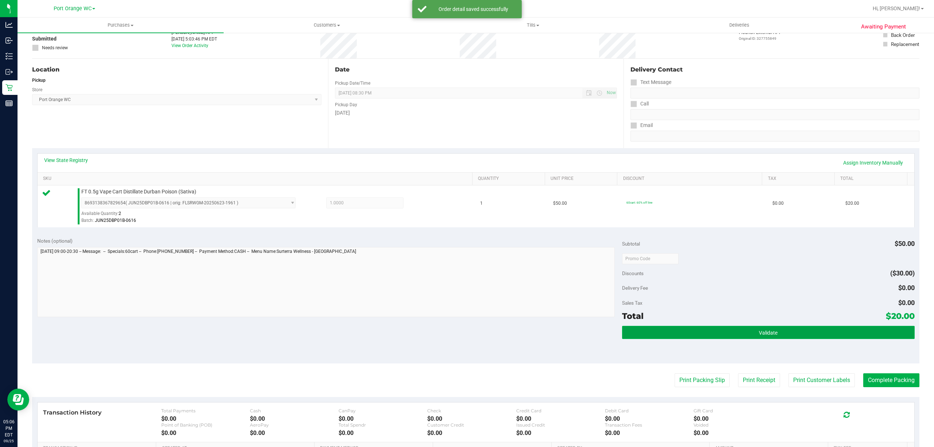
click at [779, 333] on button "Validate" at bounding box center [768, 332] width 293 height 13
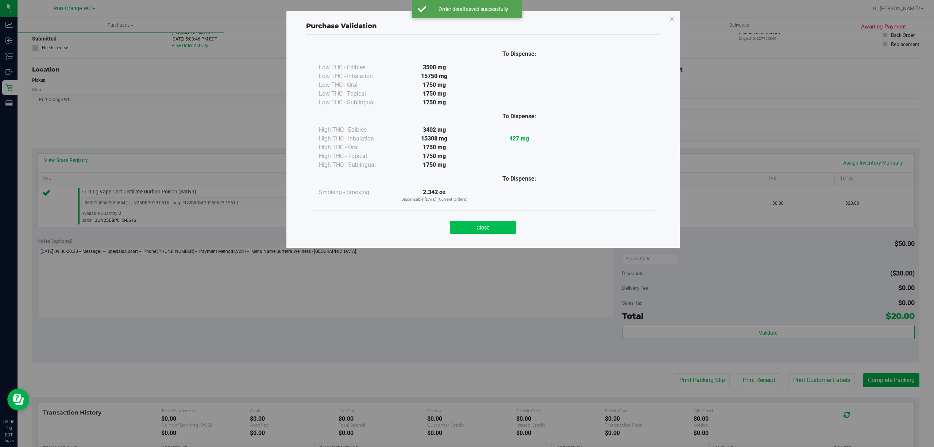
click at [484, 227] on button "Close" at bounding box center [483, 227] width 66 height 13
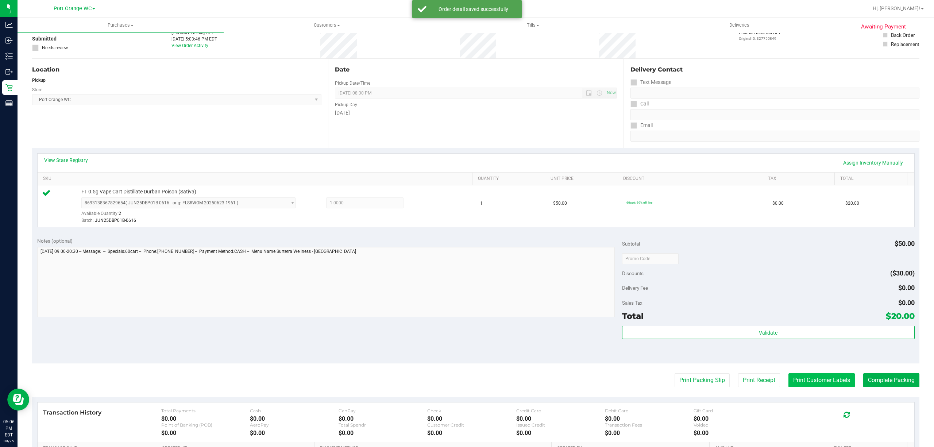
click at [821, 380] on button "Print Customer Labels" at bounding box center [821, 380] width 66 height 14
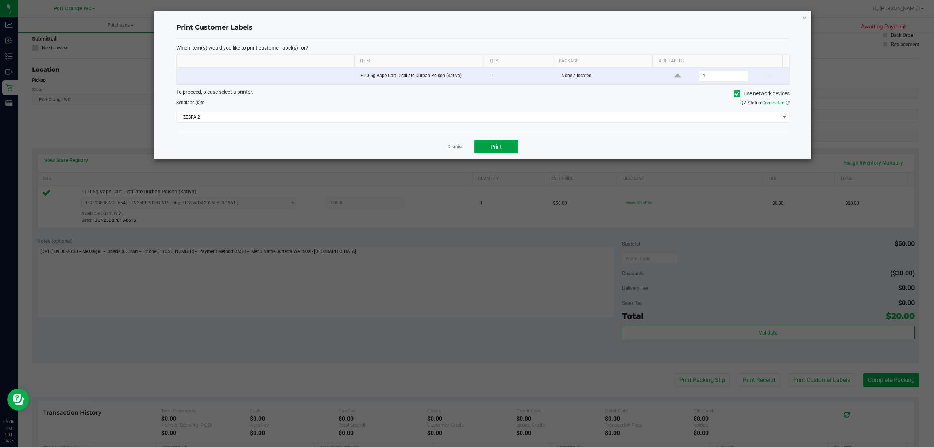
click at [502, 146] on button "Print" at bounding box center [496, 146] width 44 height 13
drag, startPoint x: 457, startPoint y: 146, endPoint x: 463, endPoint y: 150, distance: 7.2
click at [457, 146] on link "Dismiss" at bounding box center [456, 147] width 16 height 6
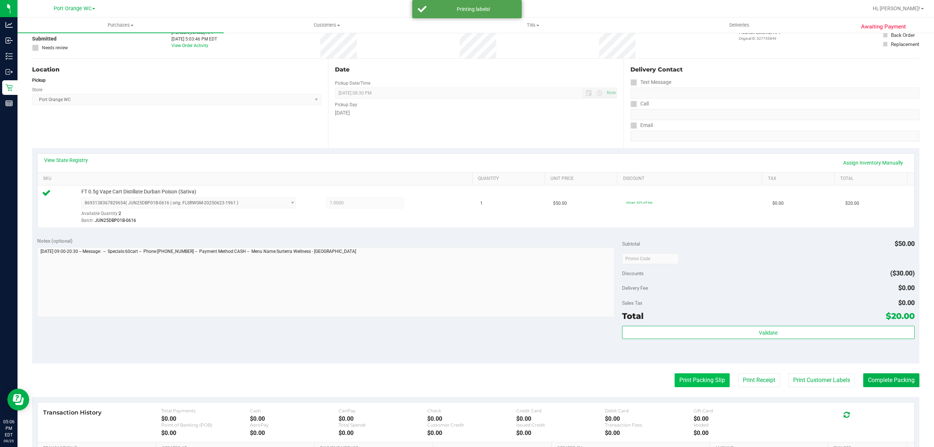
click at [705, 383] on button "Print Packing Slip" at bounding box center [701, 380] width 55 height 14
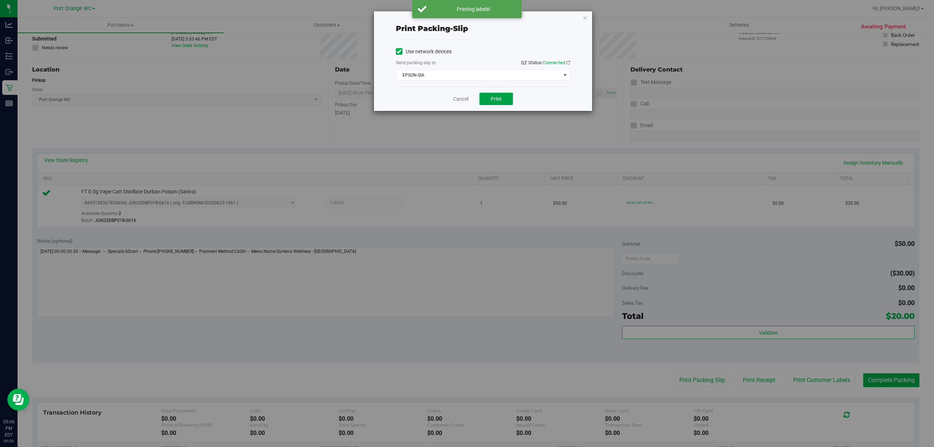
click at [493, 97] on span "Print" at bounding box center [496, 99] width 11 height 6
click at [460, 98] on link "Cancel" at bounding box center [460, 99] width 15 height 8
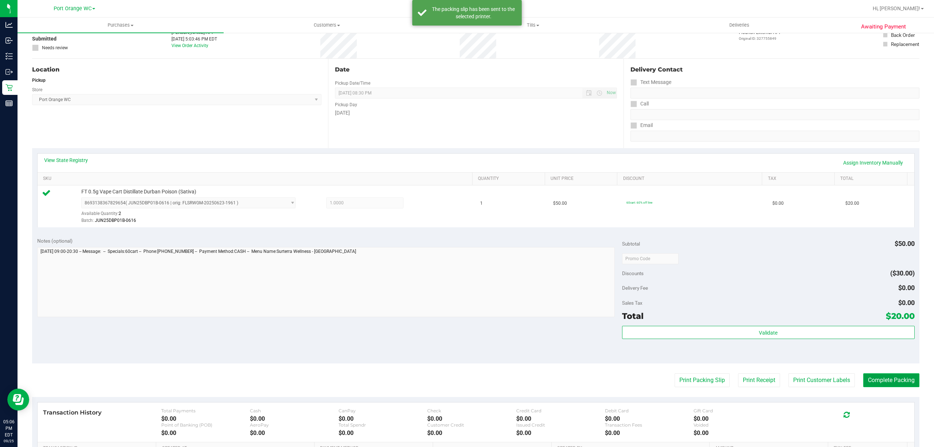
click at [901, 380] on button "Complete Packing" at bounding box center [891, 380] width 56 height 14
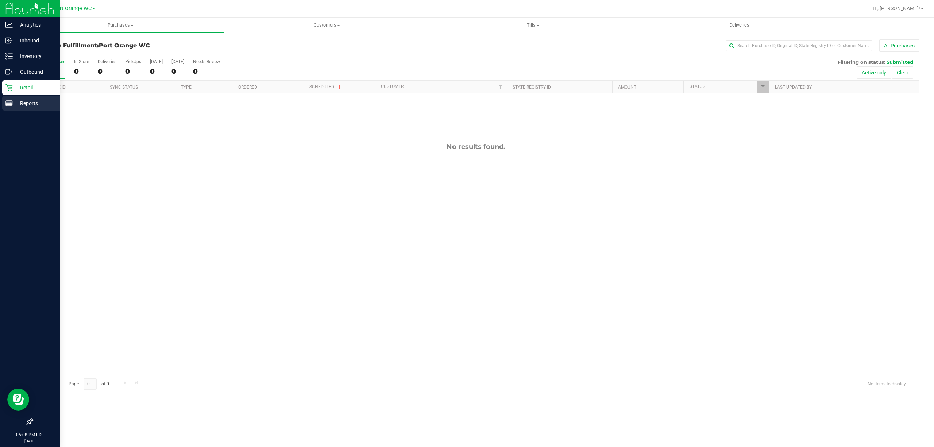
click at [32, 103] on p "Reports" at bounding box center [35, 103] width 44 height 9
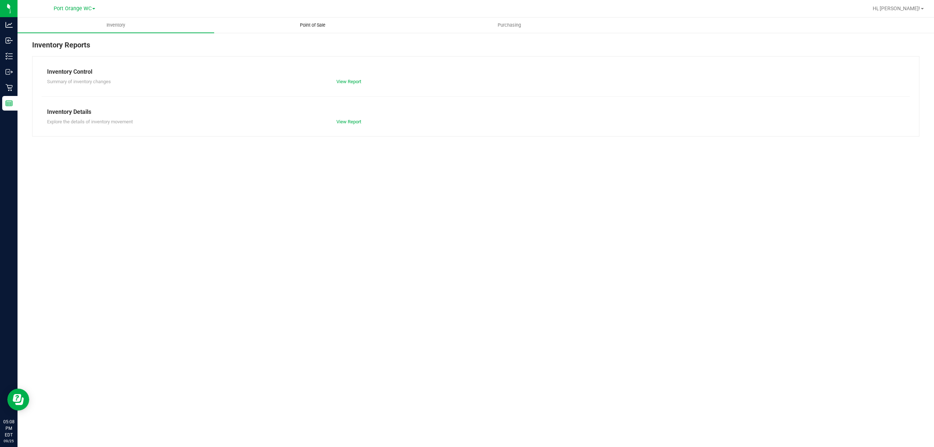
click at [310, 27] on span "Point of Sale" at bounding box center [312, 25] width 45 height 7
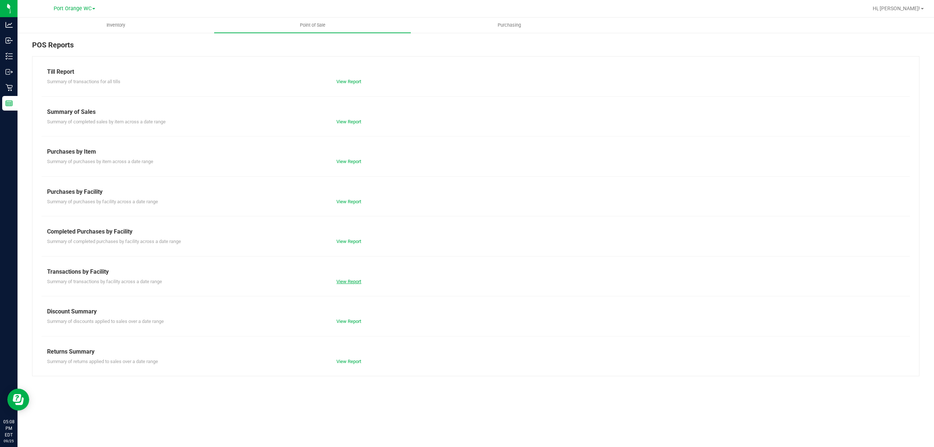
click at [353, 284] on link "View Report" at bounding box center [348, 281] width 25 height 5
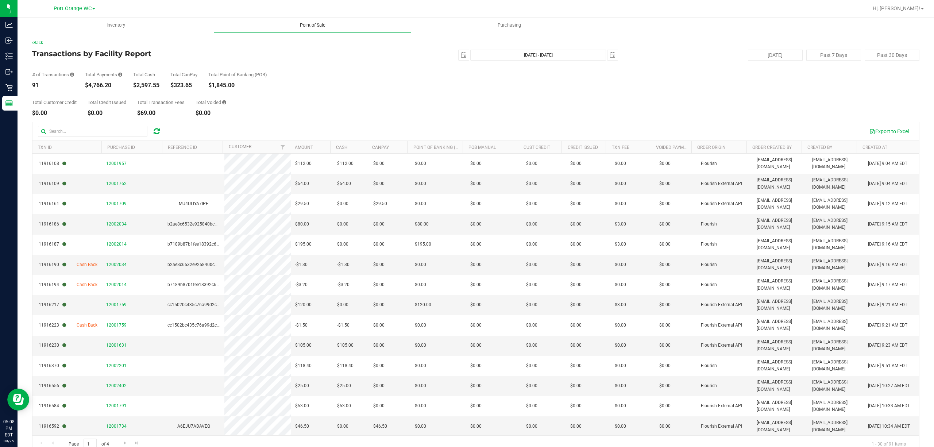
click at [316, 22] on span "Point of Sale" at bounding box center [312, 25] width 45 height 7
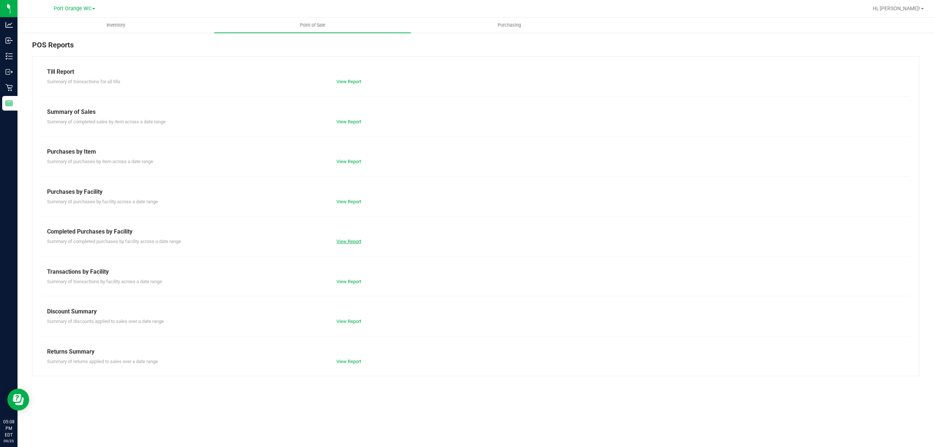
click at [348, 241] on link "View Report" at bounding box center [348, 241] width 25 height 5
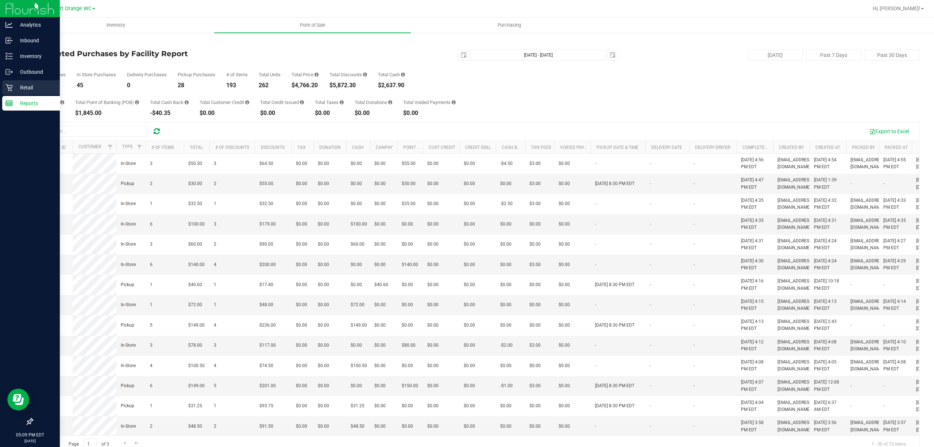
click at [23, 89] on p "Retail" at bounding box center [35, 87] width 44 height 9
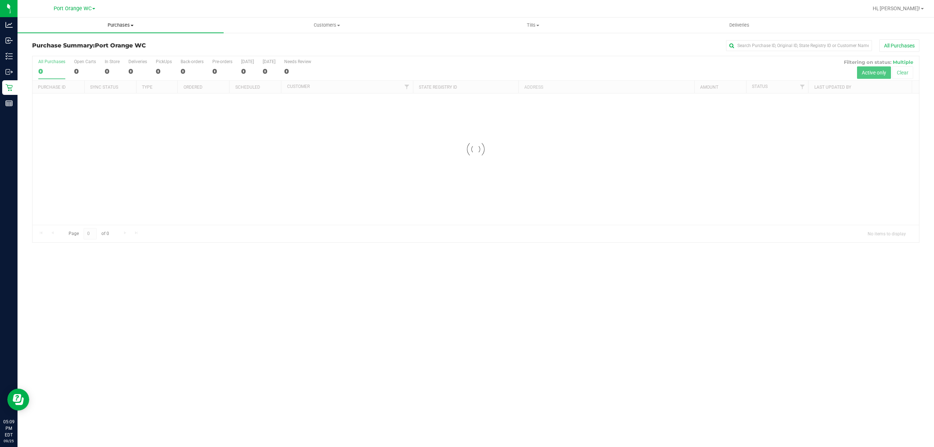
click at [126, 24] on span "Purchases" at bounding box center [121, 25] width 206 height 7
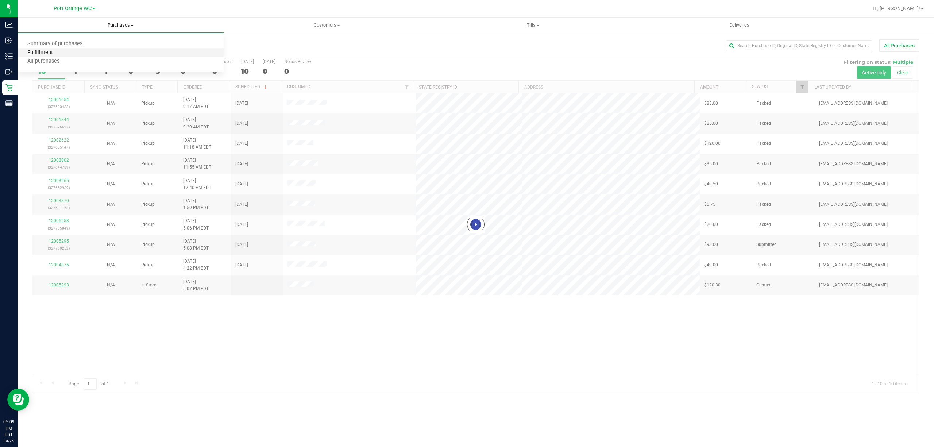
click at [44, 50] on span "Fulfillment" at bounding box center [40, 53] width 45 height 6
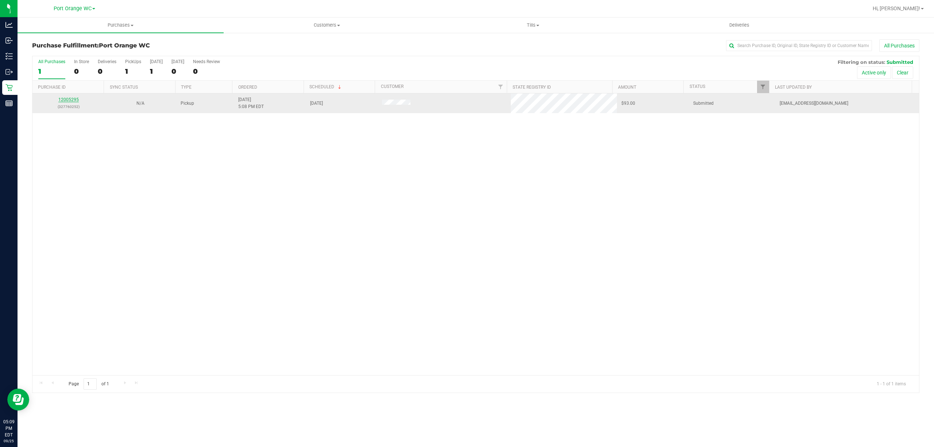
click at [73, 100] on link "12005295" at bounding box center [68, 99] width 20 height 5
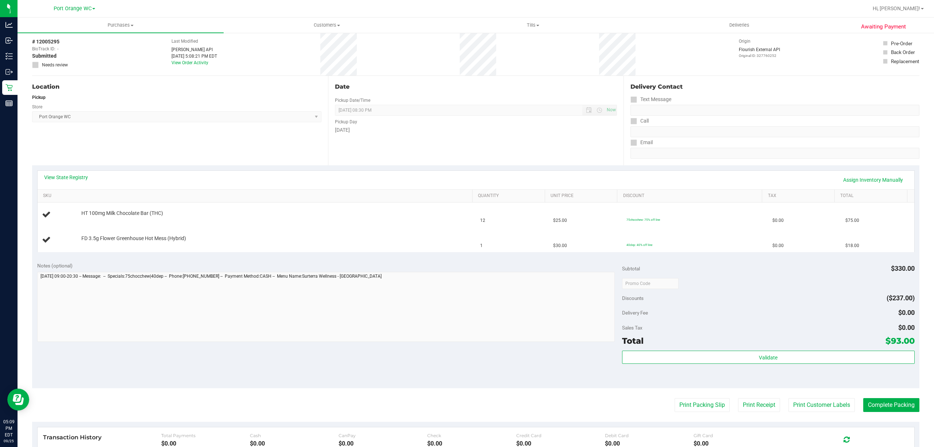
scroll to position [49, 0]
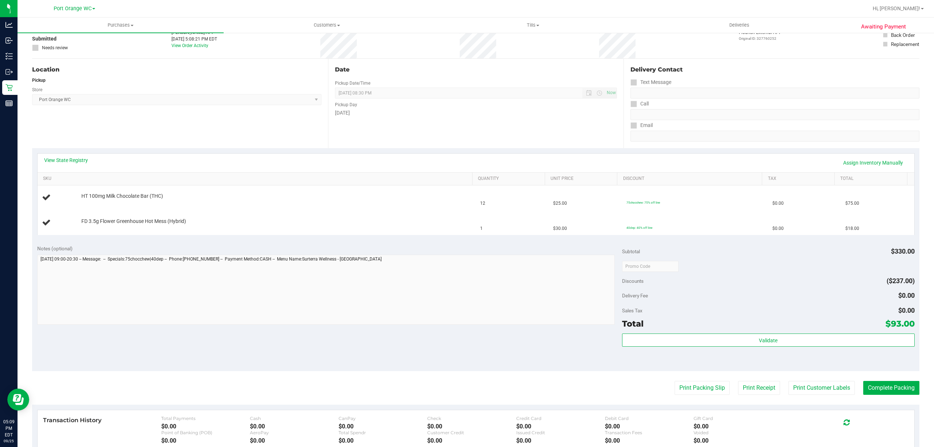
click at [62, 164] on div "View State Registry Assign Inventory Manually" at bounding box center [475, 162] width 863 height 12
click at [63, 160] on link "View State Registry" at bounding box center [66, 159] width 44 height 7
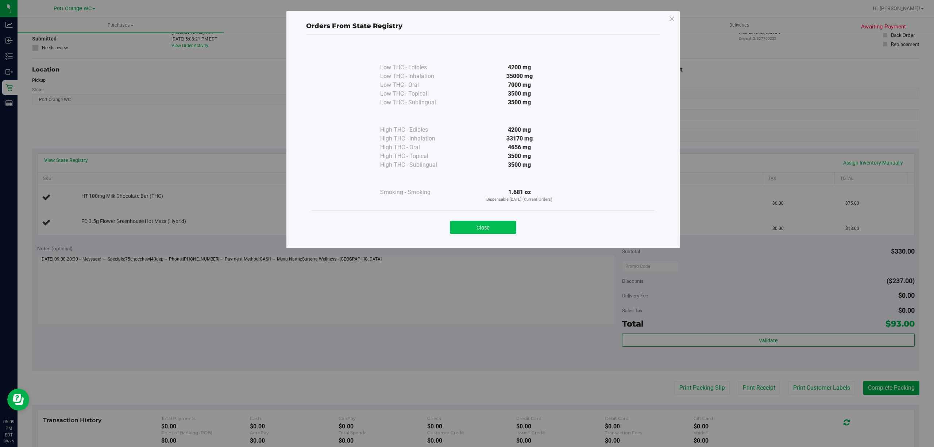
drag, startPoint x: 500, startPoint y: 230, endPoint x: 504, endPoint y: 220, distance: 10.2
click at [500, 229] on button "Close" at bounding box center [483, 227] width 66 height 13
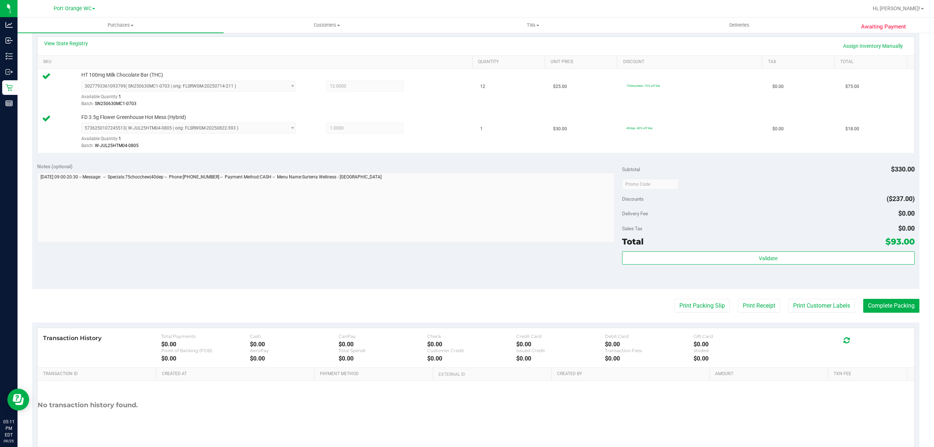
scroll to position [193, 0]
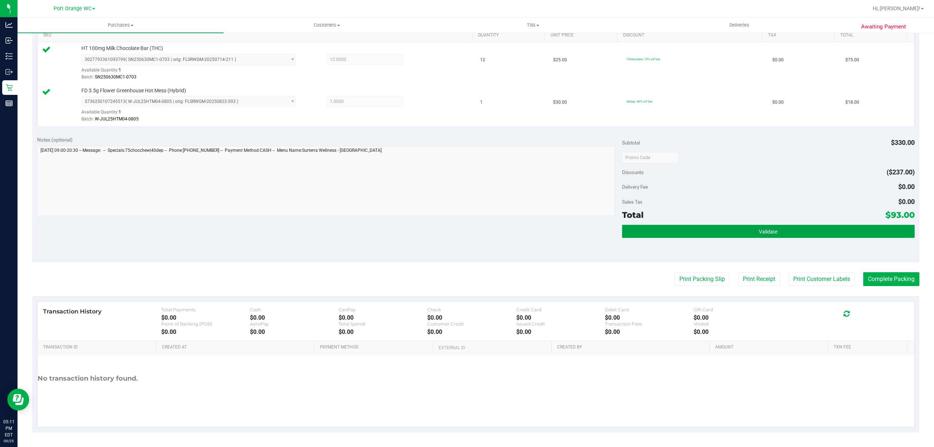
click at [762, 225] on button "Validate" at bounding box center [768, 231] width 293 height 13
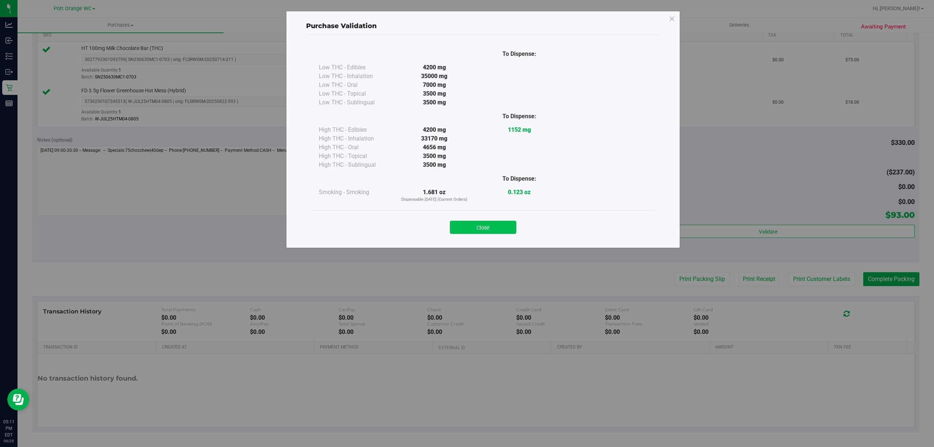
click at [492, 229] on button "Close" at bounding box center [483, 227] width 66 height 13
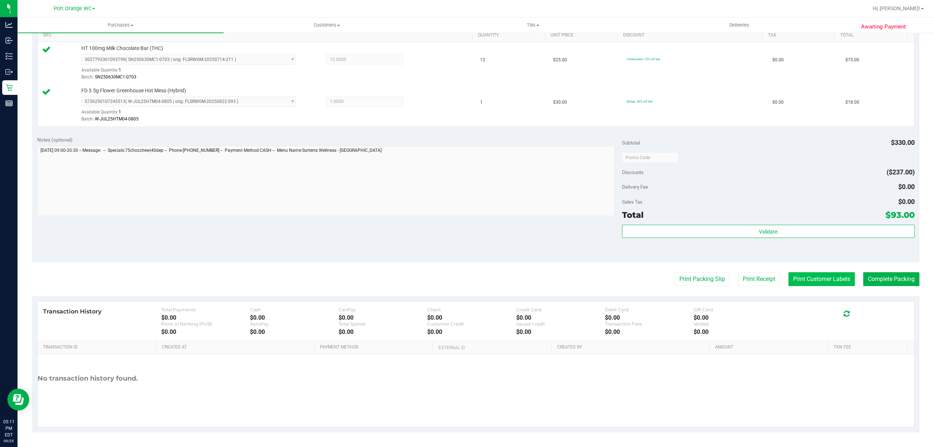
click at [824, 273] on button "Print Customer Labels" at bounding box center [821, 279] width 66 height 14
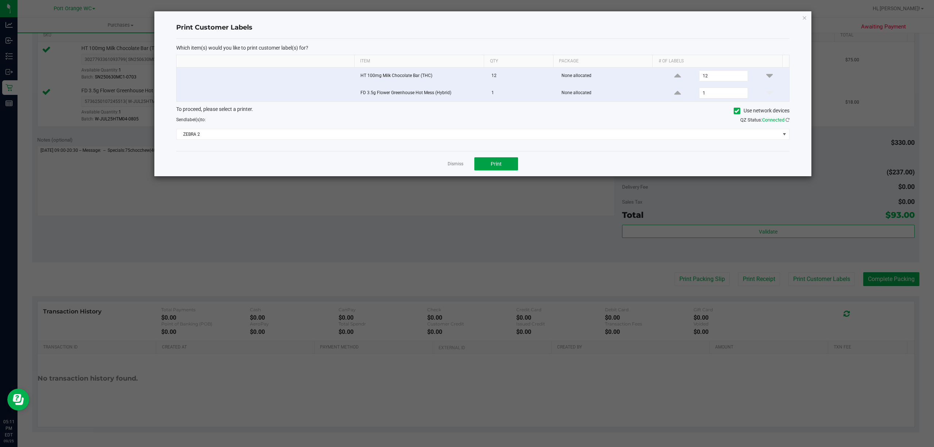
click at [486, 165] on button "Print" at bounding box center [496, 163] width 44 height 13
click at [456, 167] on link "Dismiss" at bounding box center [456, 164] width 16 height 6
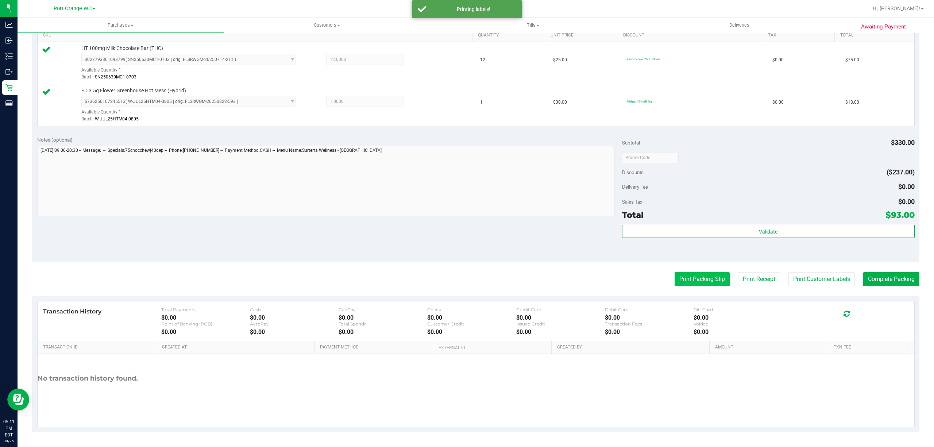
click at [701, 280] on button "Print Packing Slip" at bounding box center [701, 279] width 55 height 14
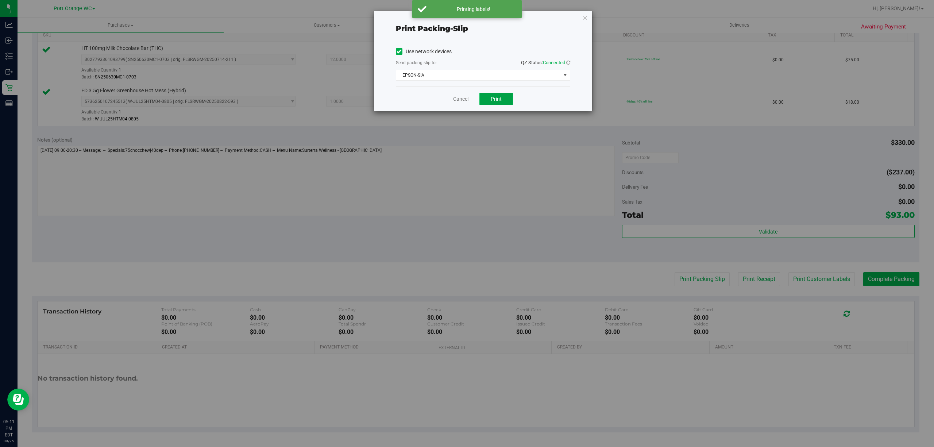
drag, startPoint x: 499, startPoint y: 96, endPoint x: 495, endPoint y: 98, distance: 4.3
click at [498, 97] on span "Print" at bounding box center [496, 99] width 11 height 6
click at [459, 98] on link "Cancel" at bounding box center [460, 99] width 15 height 8
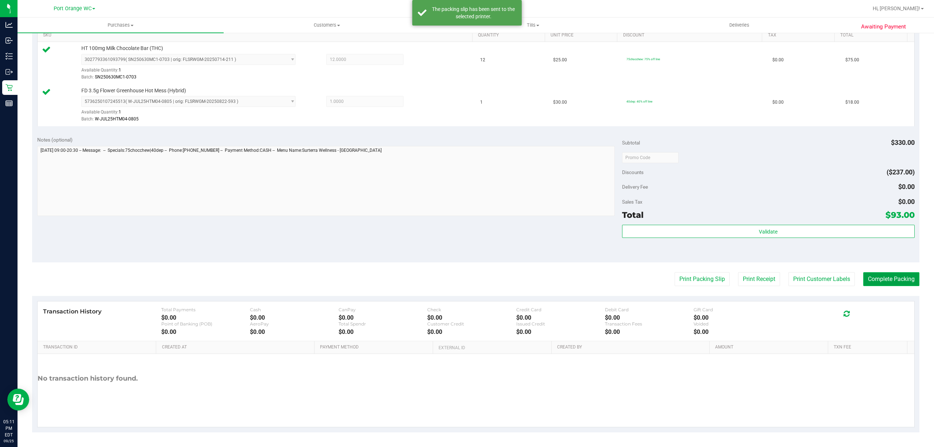
click at [885, 281] on button "Complete Packing" at bounding box center [891, 279] width 56 height 14
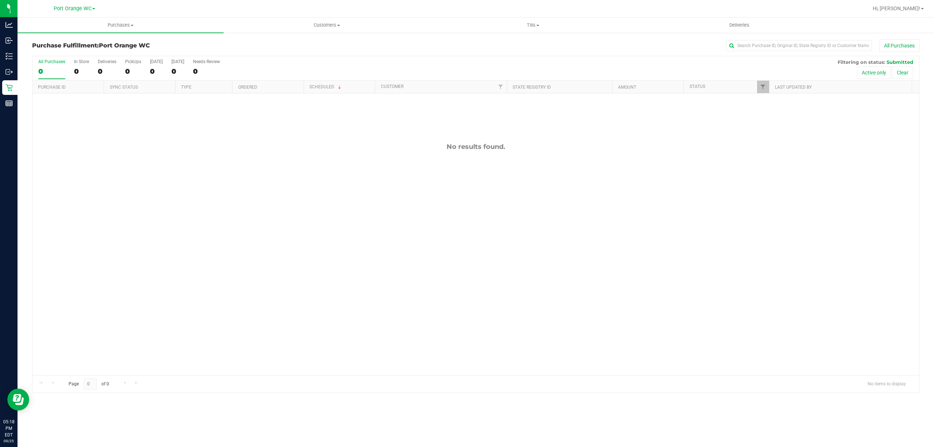
click at [183, 230] on div "No results found." at bounding box center [475, 258] width 886 height 331
click at [302, 196] on div "No results found." at bounding box center [475, 258] width 886 height 331
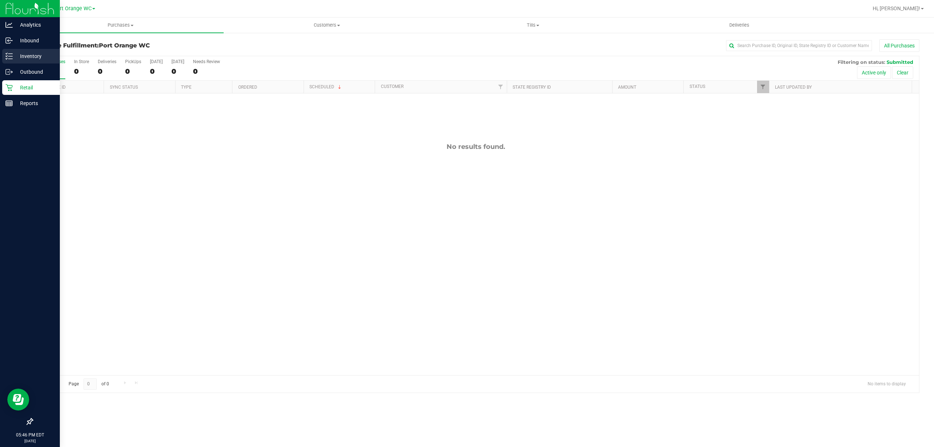
drag, startPoint x: 30, startPoint y: 55, endPoint x: 49, endPoint y: 56, distance: 19.4
click at [30, 55] on p "Inventory" at bounding box center [35, 56] width 44 height 9
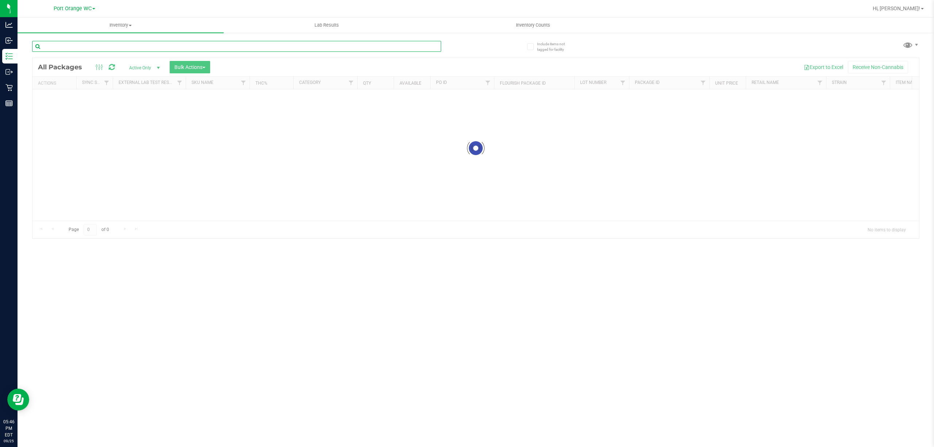
drag, startPoint x: 92, startPoint y: 47, endPoint x: 95, endPoint y: 58, distance: 11.2
click at [93, 47] on input "text" at bounding box center [236, 46] width 409 height 11
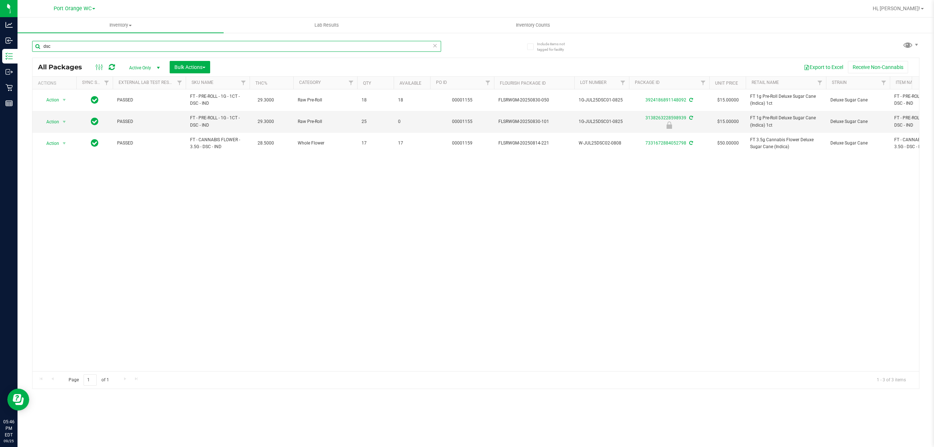
type input "dsc"
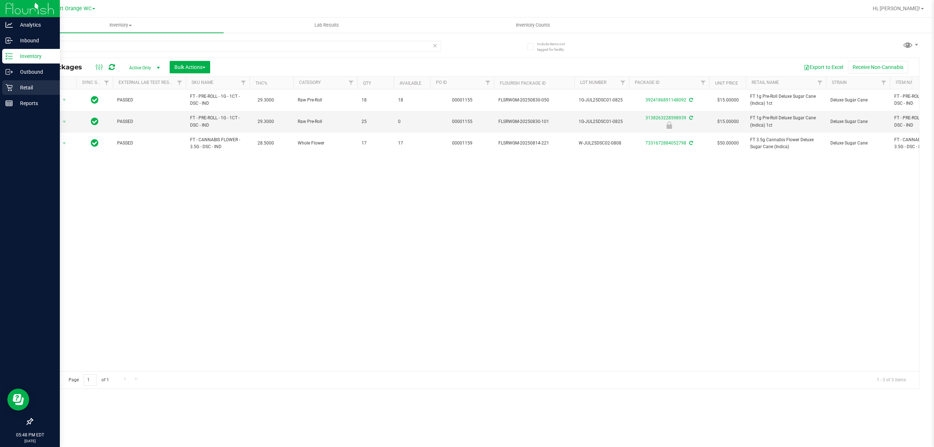
click at [28, 90] on p "Retail" at bounding box center [35, 87] width 44 height 9
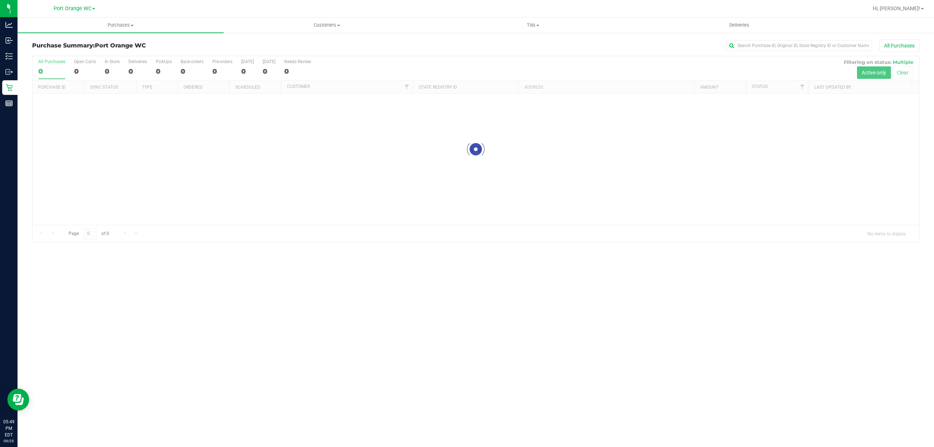
click at [276, 166] on div at bounding box center [475, 149] width 886 height 186
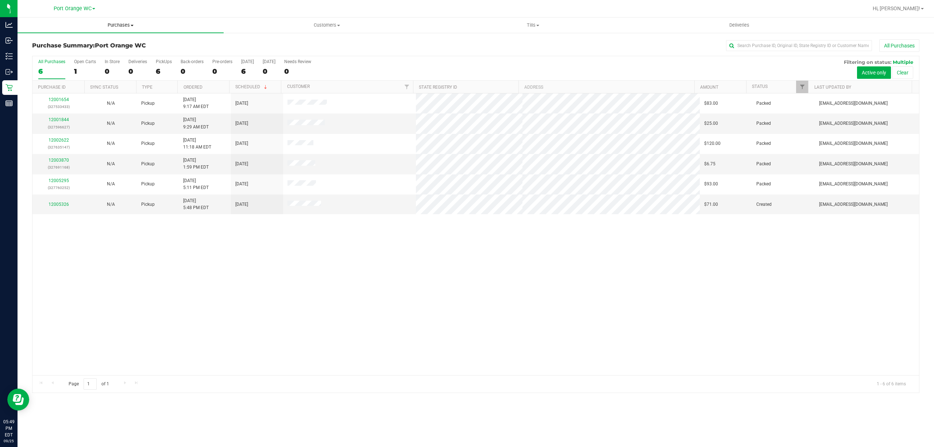
click at [125, 21] on uib-tab-heading "Purchases Summary of purchases Fulfillment All purchases" at bounding box center [121, 25] width 206 height 15
click at [38, 51] on span "Fulfillment" at bounding box center [40, 53] width 45 height 6
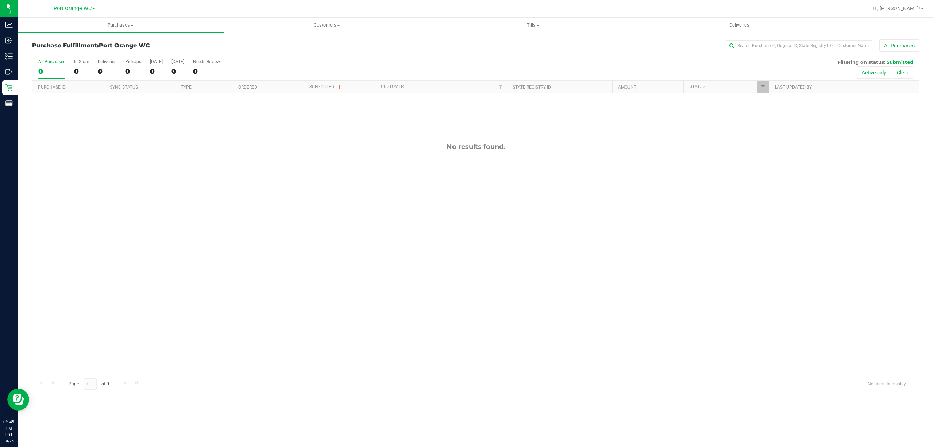
drag, startPoint x: 249, startPoint y: 208, endPoint x: 245, endPoint y: 213, distance: 6.8
click at [247, 212] on div "No results found." at bounding box center [475, 258] width 886 height 331
click at [352, 195] on div "No results found." at bounding box center [475, 258] width 886 height 331
drag, startPoint x: 96, startPoint y: 162, endPoint x: 50, endPoint y: 128, distance: 57.2
click at [96, 161] on div "No results found." at bounding box center [475, 258] width 886 height 331
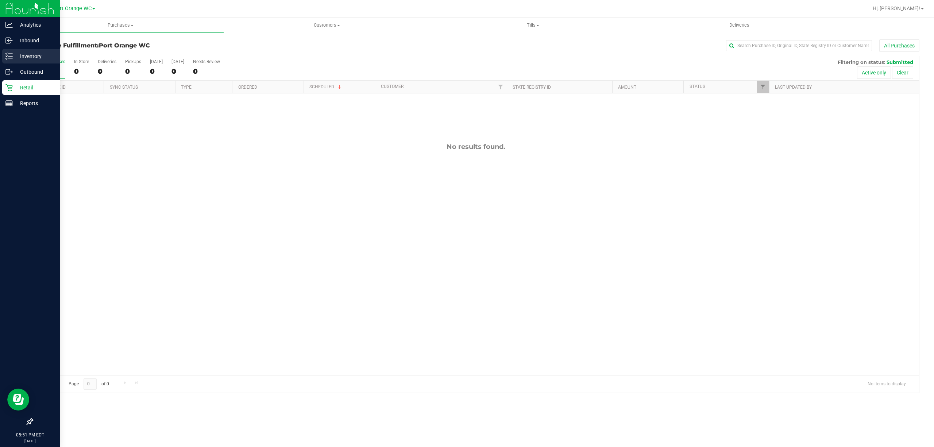
click at [29, 53] on p "Inventory" at bounding box center [35, 56] width 44 height 9
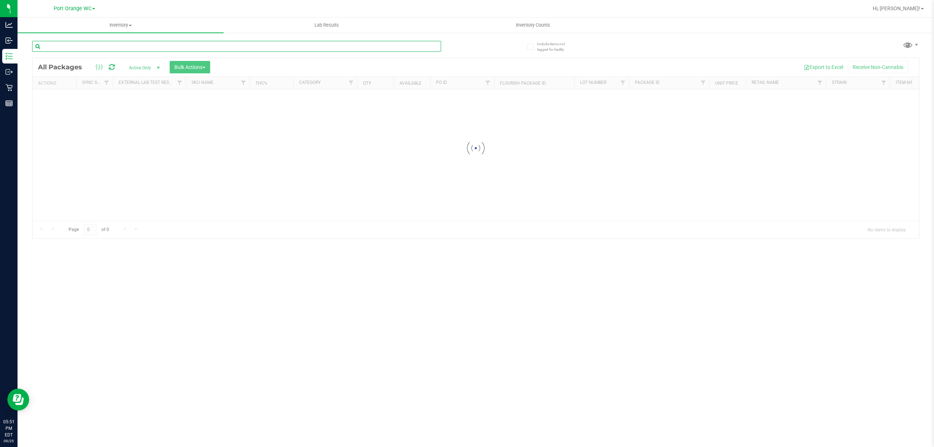
click at [84, 46] on div "Inventory All packages All inventory Waste log Create inventory Lab Results Inv…" at bounding box center [476, 232] width 916 height 429
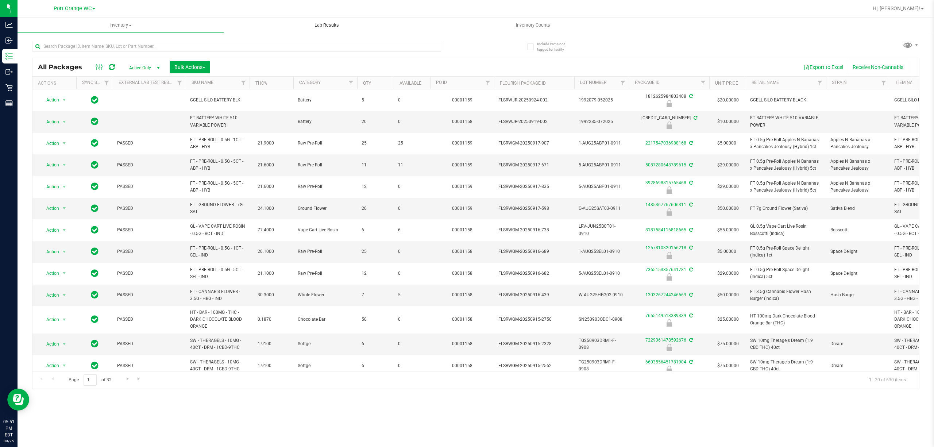
drag, startPoint x: 84, startPoint y: 46, endPoint x: 267, endPoint y: 28, distance: 184.7
click at [267, 28] on uib-tab-heading "Lab Results" at bounding box center [326, 25] width 205 height 15
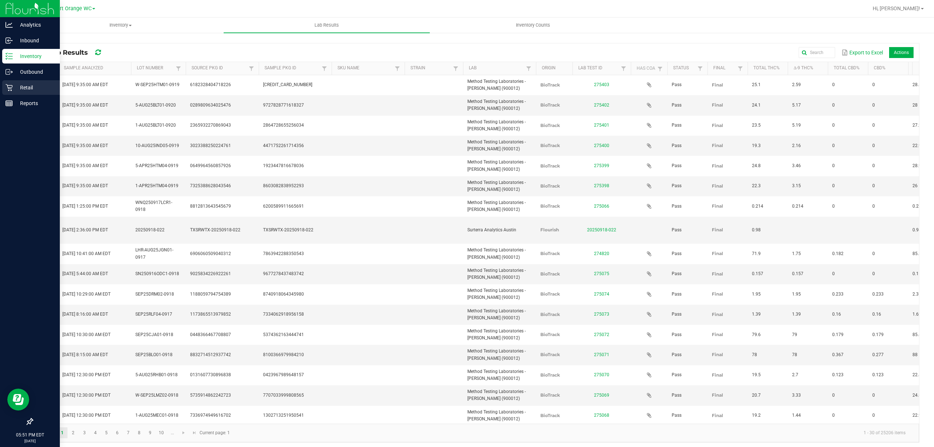
click at [25, 88] on p "Retail" at bounding box center [35, 87] width 44 height 9
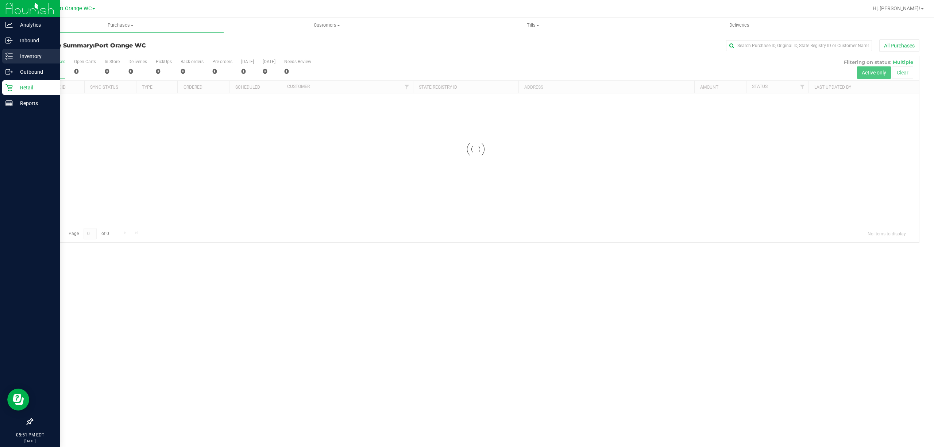
click at [34, 56] on p "Inventory" at bounding box center [35, 56] width 44 height 9
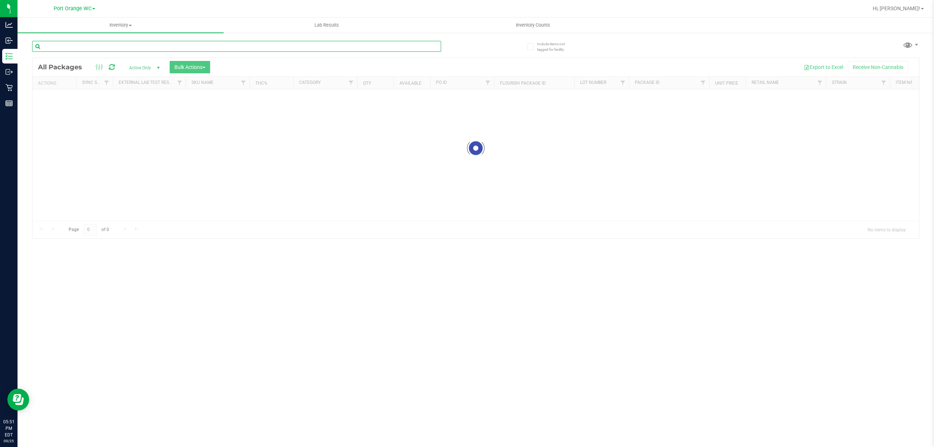
click at [63, 41] on input "text" at bounding box center [236, 46] width 409 height 11
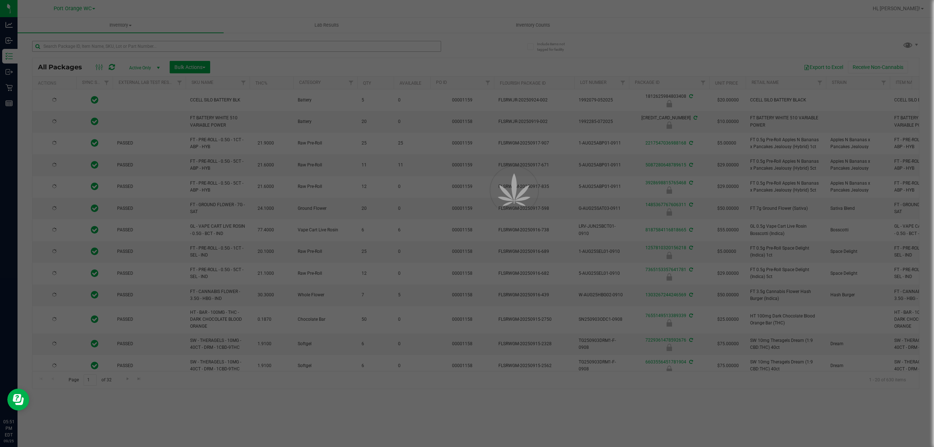
type input "2026-03-16"
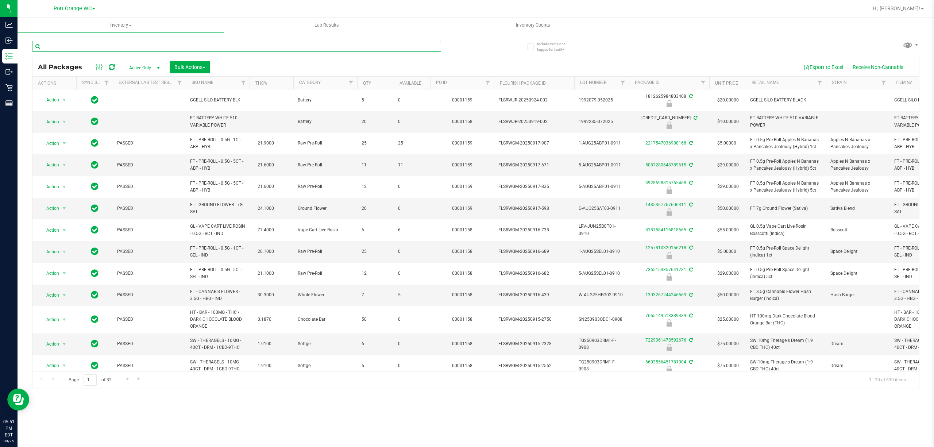
drag, startPoint x: 70, startPoint y: 45, endPoint x: 53, endPoint y: 42, distance: 17.5
click at [53, 42] on input "text" at bounding box center [236, 46] width 409 height 11
paste input "SN250708CT1-0721"
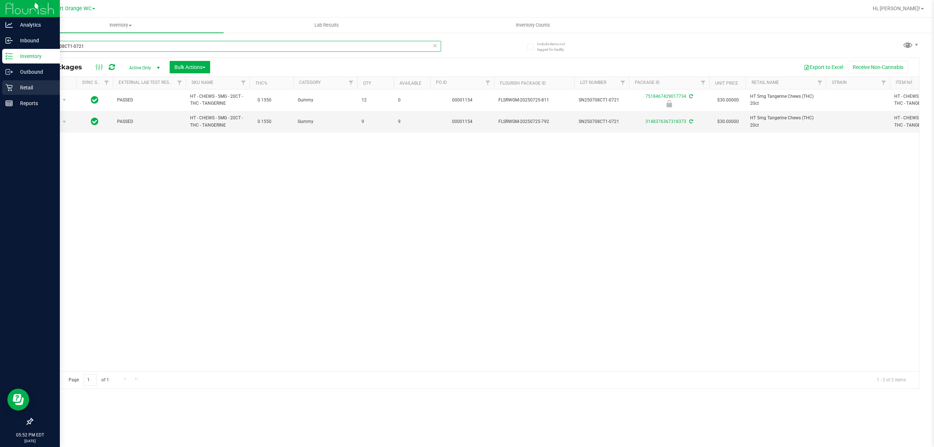
type input "SN250708CT1-0721"
click at [29, 90] on p "Retail" at bounding box center [35, 87] width 44 height 9
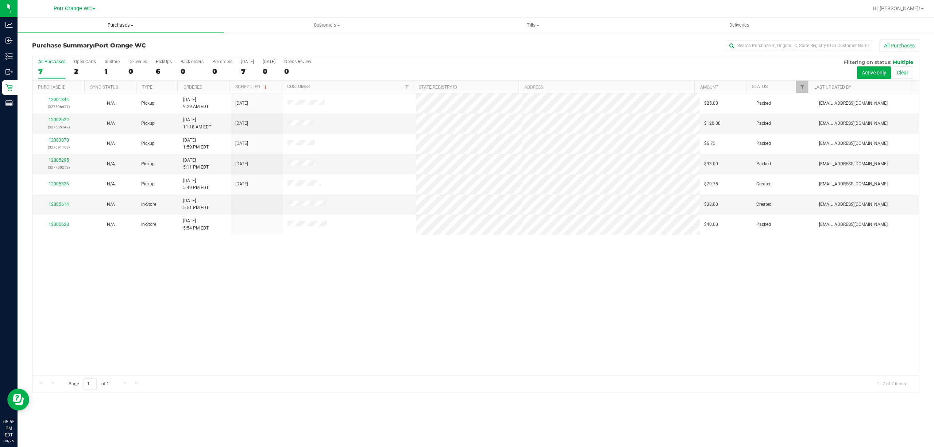
click at [120, 23] on span "Purchases" at bounding box center [121, 25] width 206 height 7
click at [41, 53] on span "Fulfillment" at bounding box center [40, 53] width 45 height 6
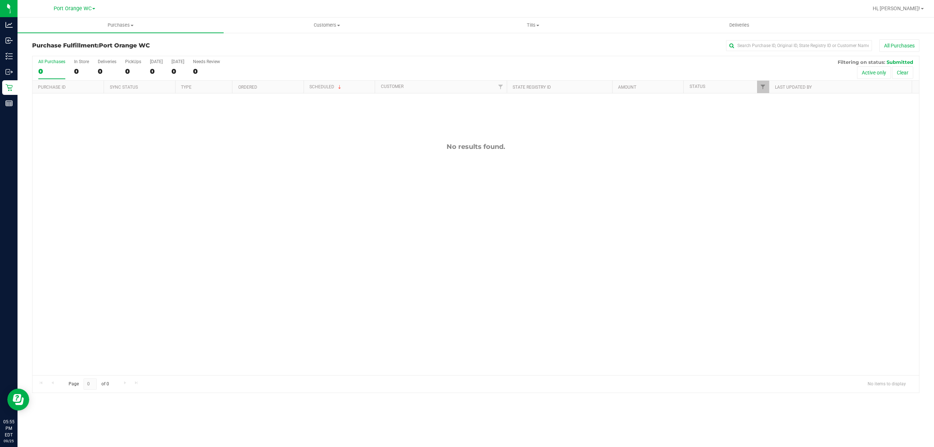
click at [438, 198] on div "No results found." at bounding box center [475, 258] width 886 height 331
click at [255, 257] on div "No results found." at bounding box center [475, 258] width 886 height 331
click at [918, 7] on span "Hi, [PERSON_NAME]!" at bounding box center [895, 8] width 47 height 6
click at [894, 66] on span "Sign Out" at bounding box center [895, 64] width 21 height 7
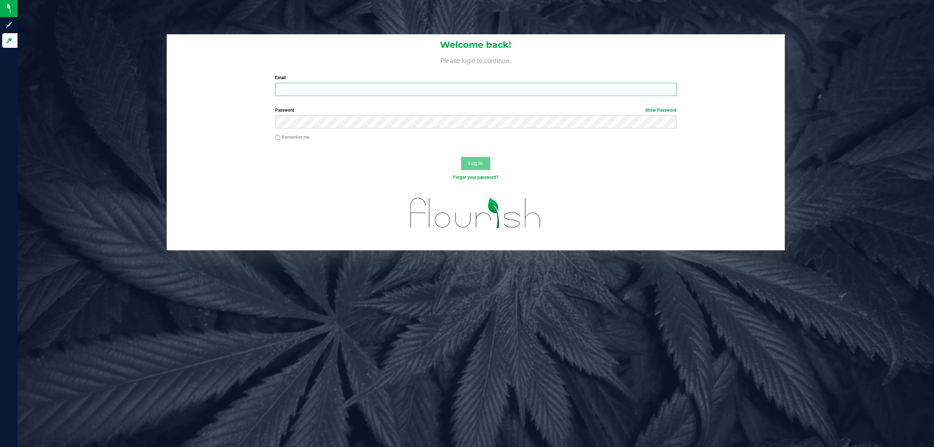
click at [345, 94] on input "Email" at bounding box center [475, 89] width 401 height 13
type input "astewart@liveparallel.com"
click at [461, 157] on button "Log In" at bounding box center [475, 163] width 29 height 13
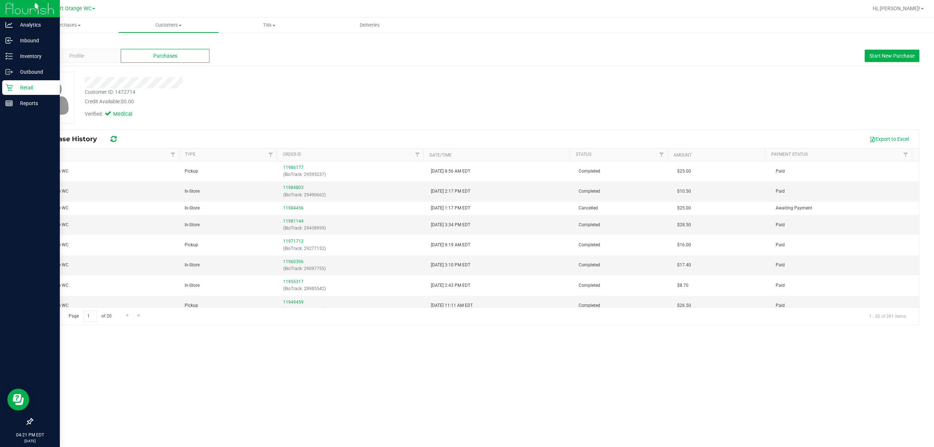
click at [26, 89] on p "Retail" at bounding box center [35, 87] width 44 height 9
